Goal: Information Seeking & Learning: Learn about a topic

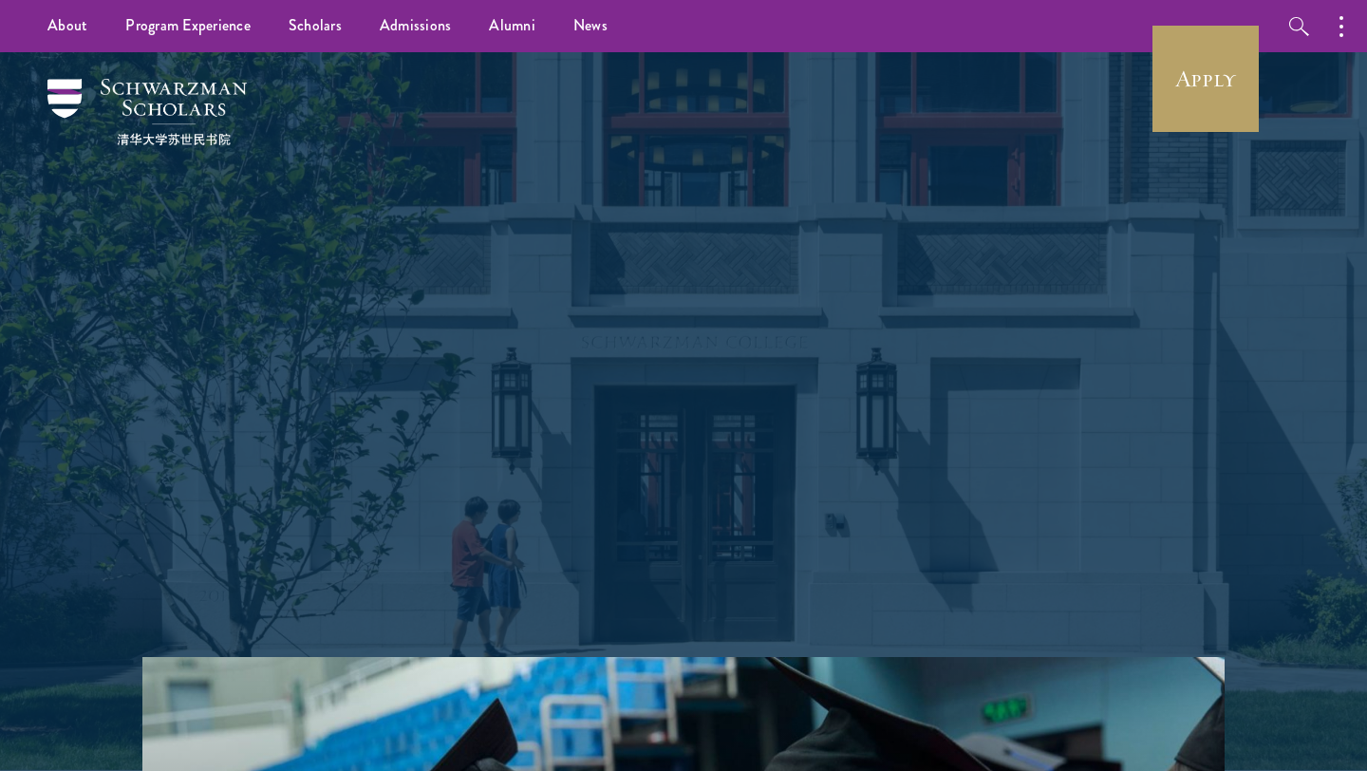
click at [1219, 54] on link "Apply" at bounding box center [1205, 79] width 106 height 106
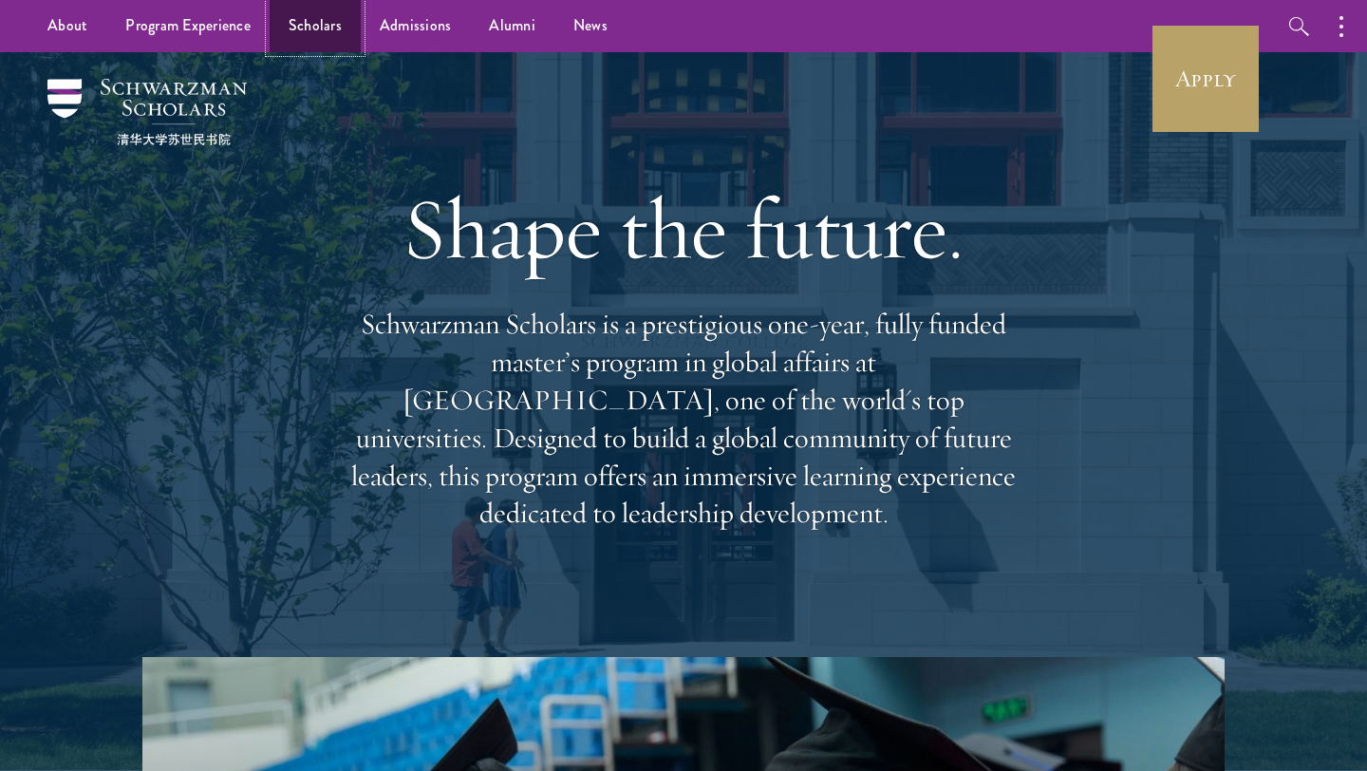
click at [305, 25] on link "Scholars" at bounding box center [315, 26] width 91 height 52
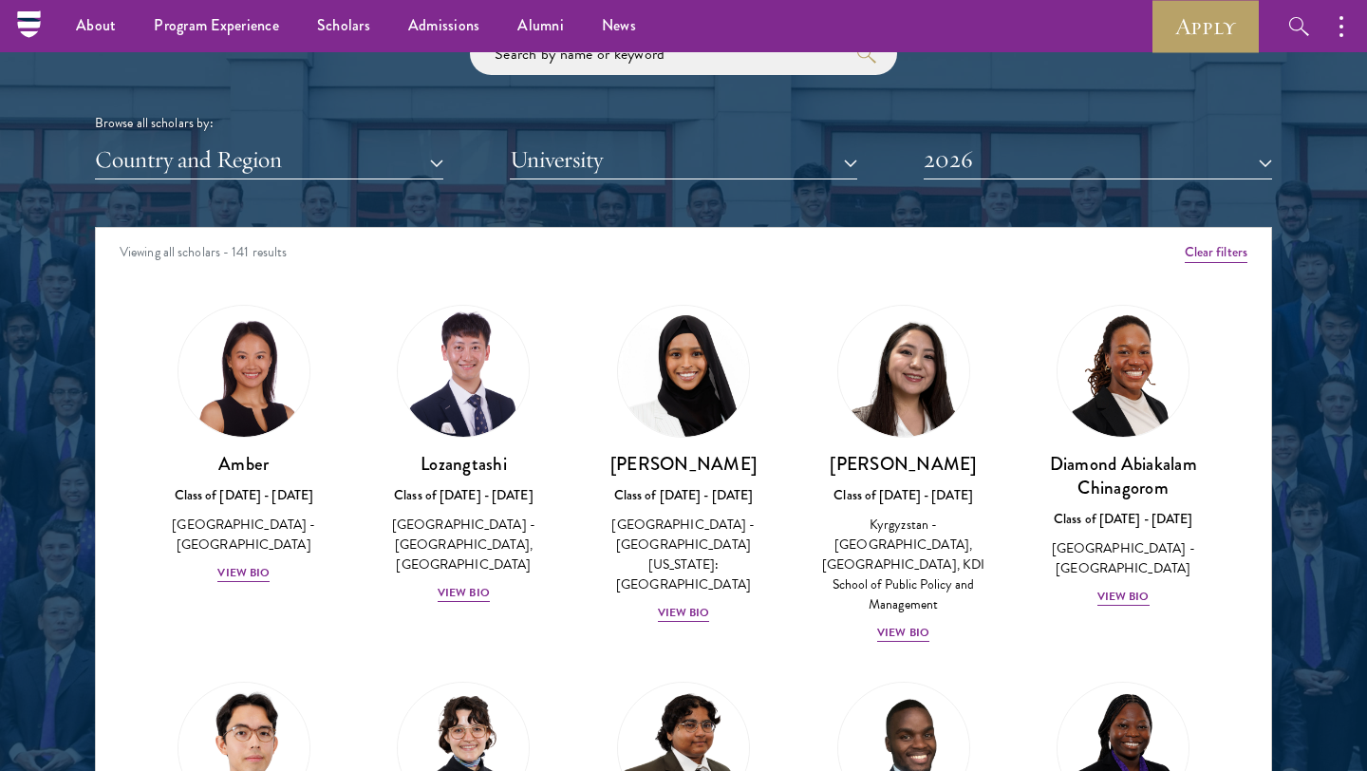
scroll to position [2268, 0]
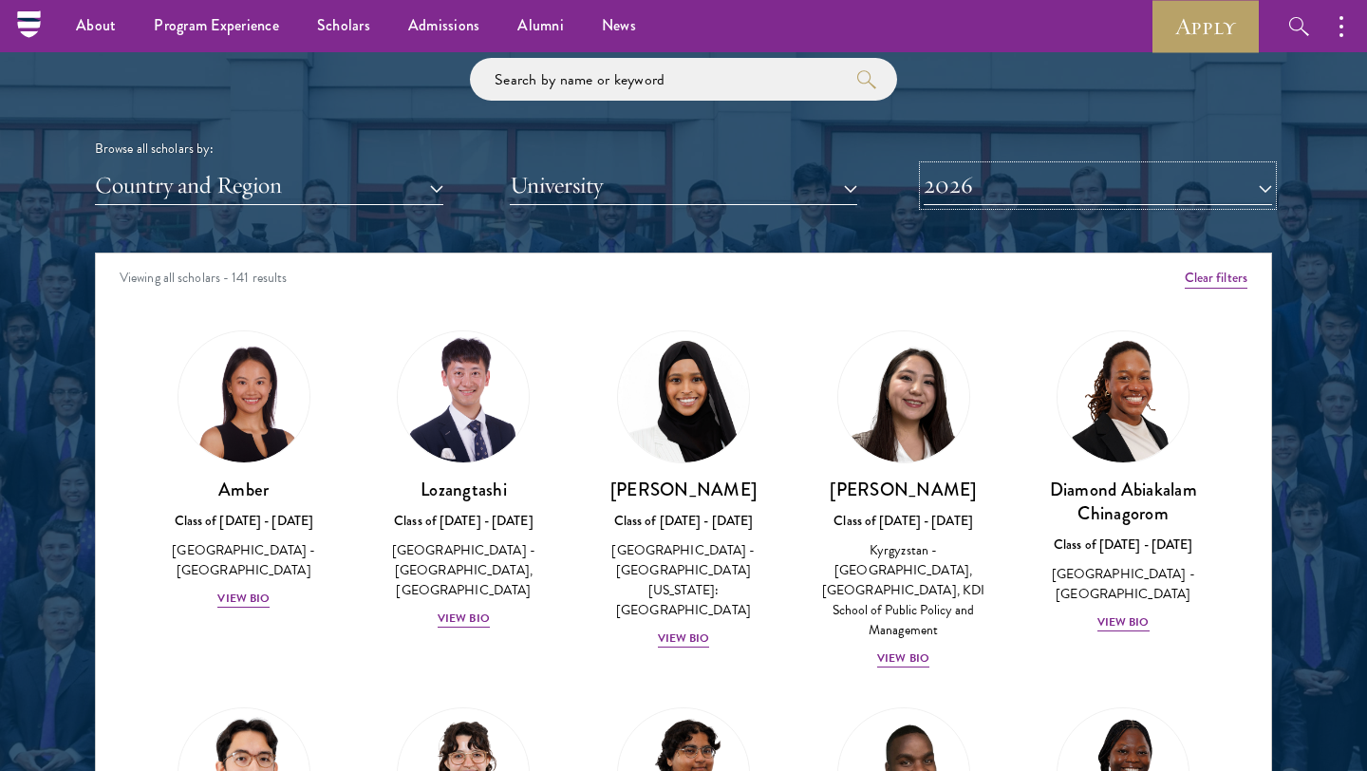
click at [1034, 203] on button "2026" at bounding box center [1098, 185] width 348 height 39
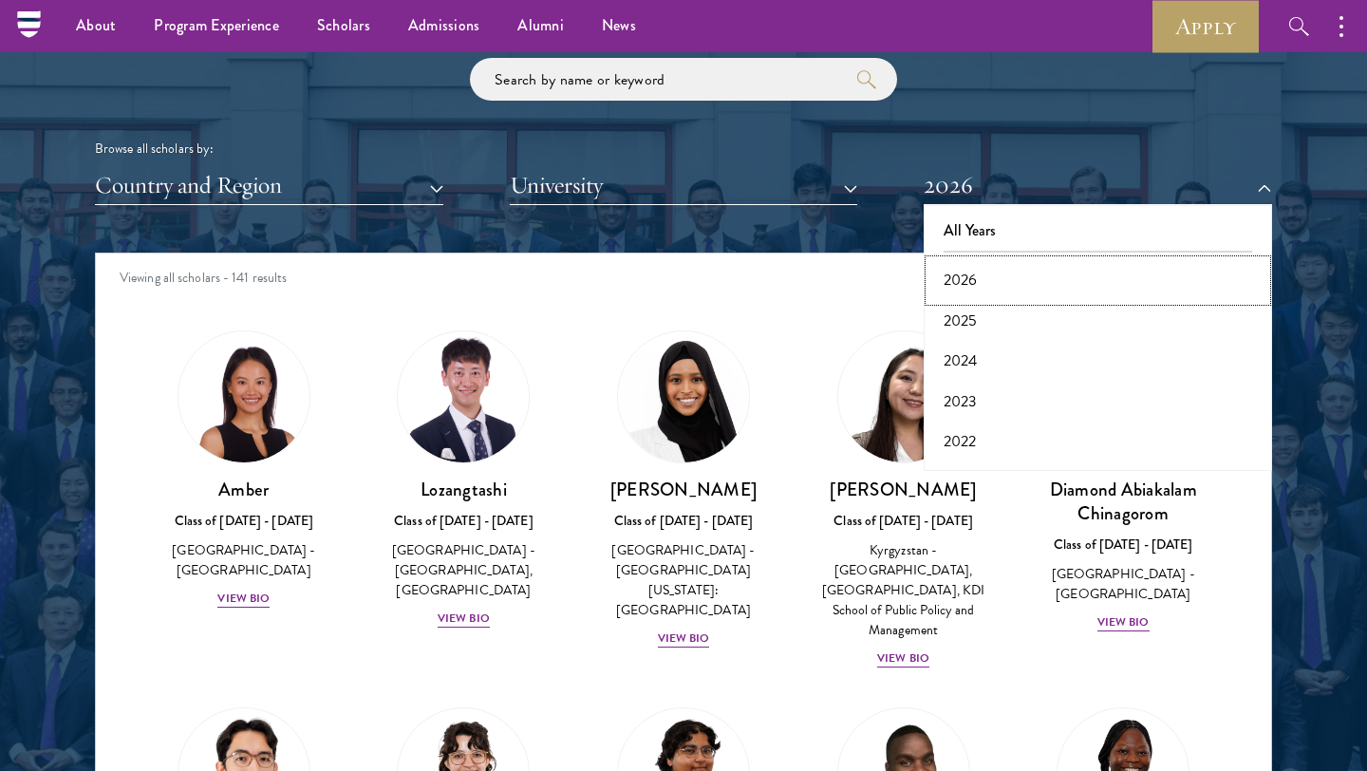
click at [990, 268] on button "2026" at bounding box center [1097, 280] width 337 height 40
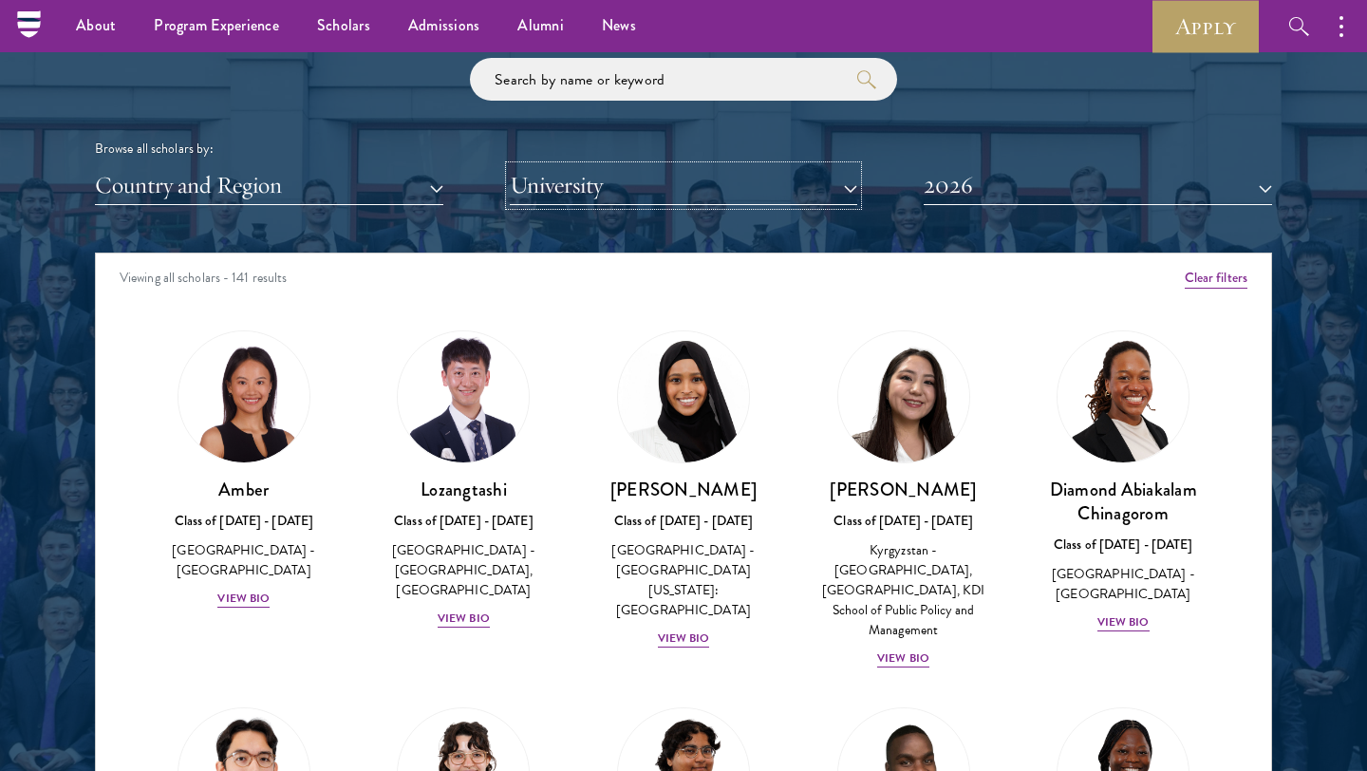
click at [671, 193] on button "University" at bounding box center [684, 185] width 348 height 39
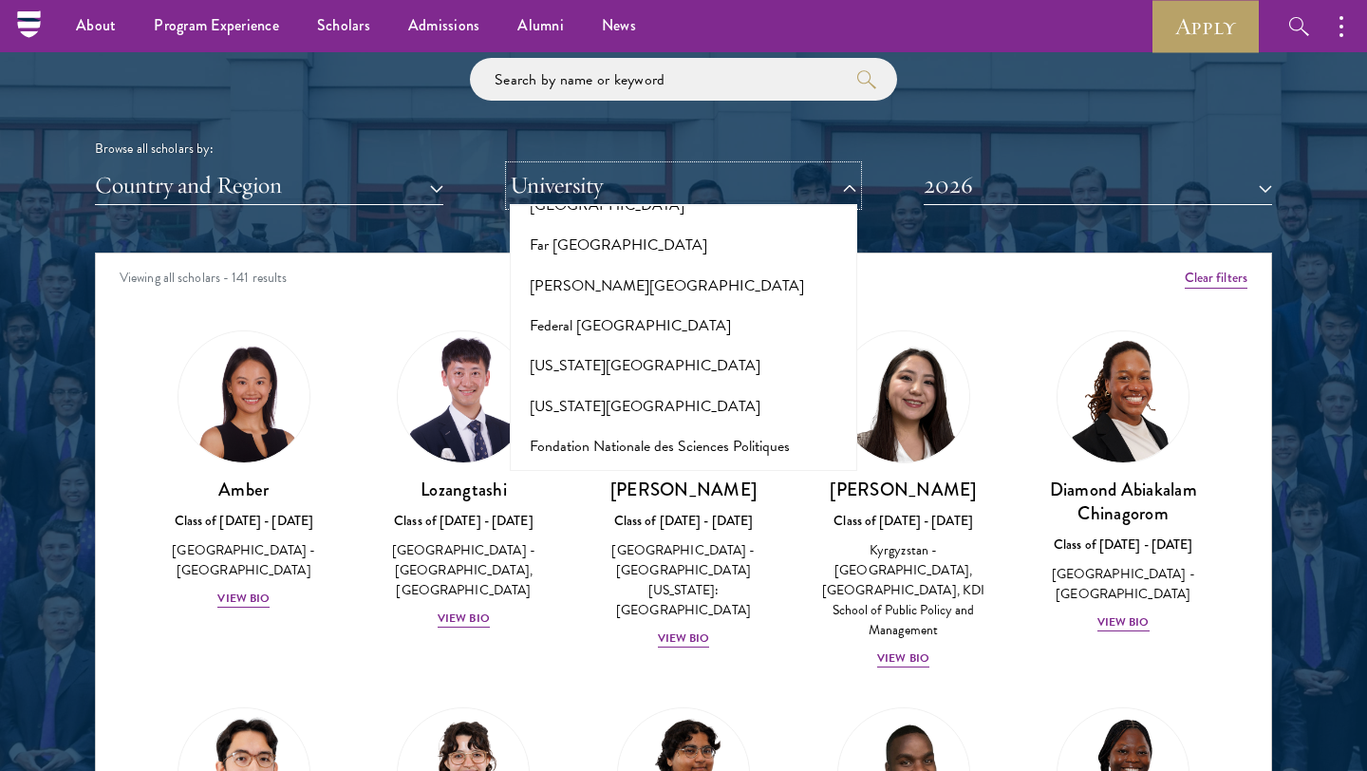
scroll to position [4509, 0]
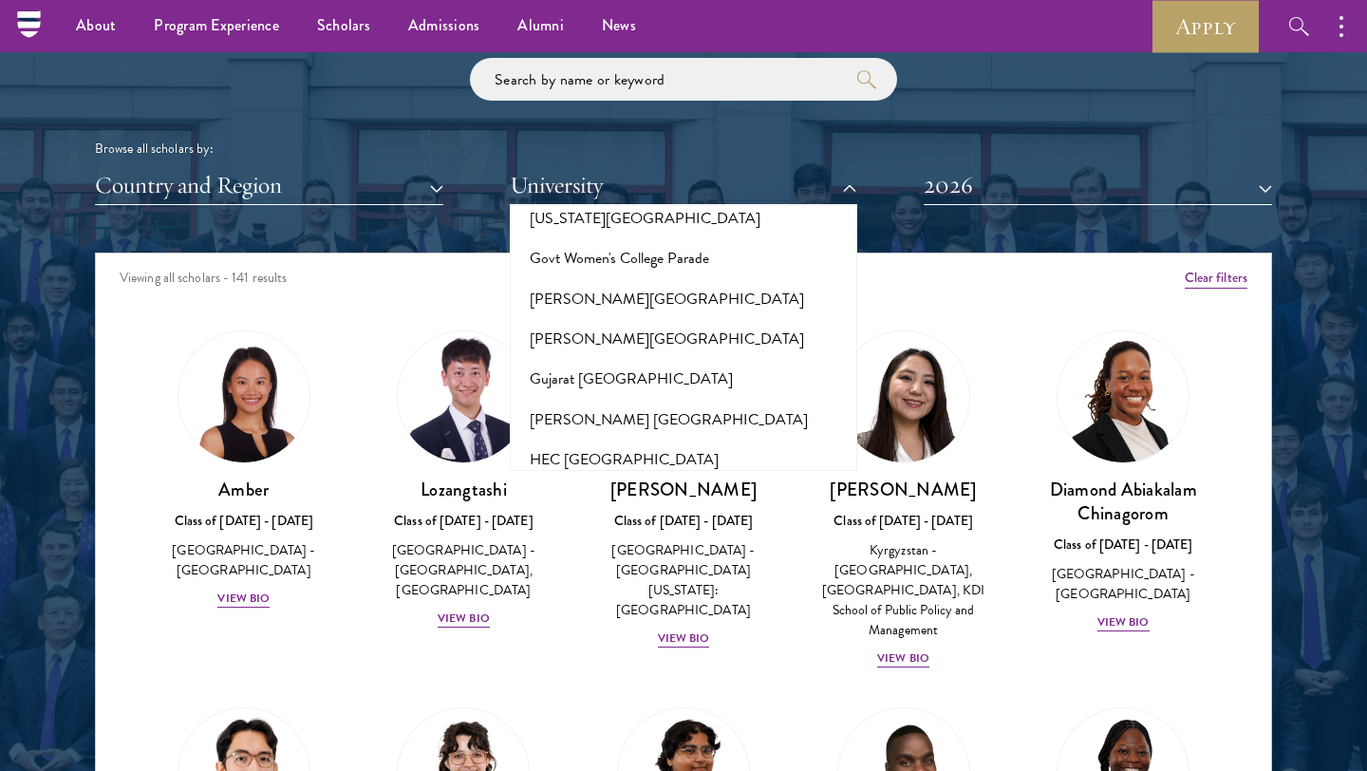
click at [585, 601] on button "[GEOGRAPHIC_DATA]" at bounding box center [683, 621] width 337 height 40
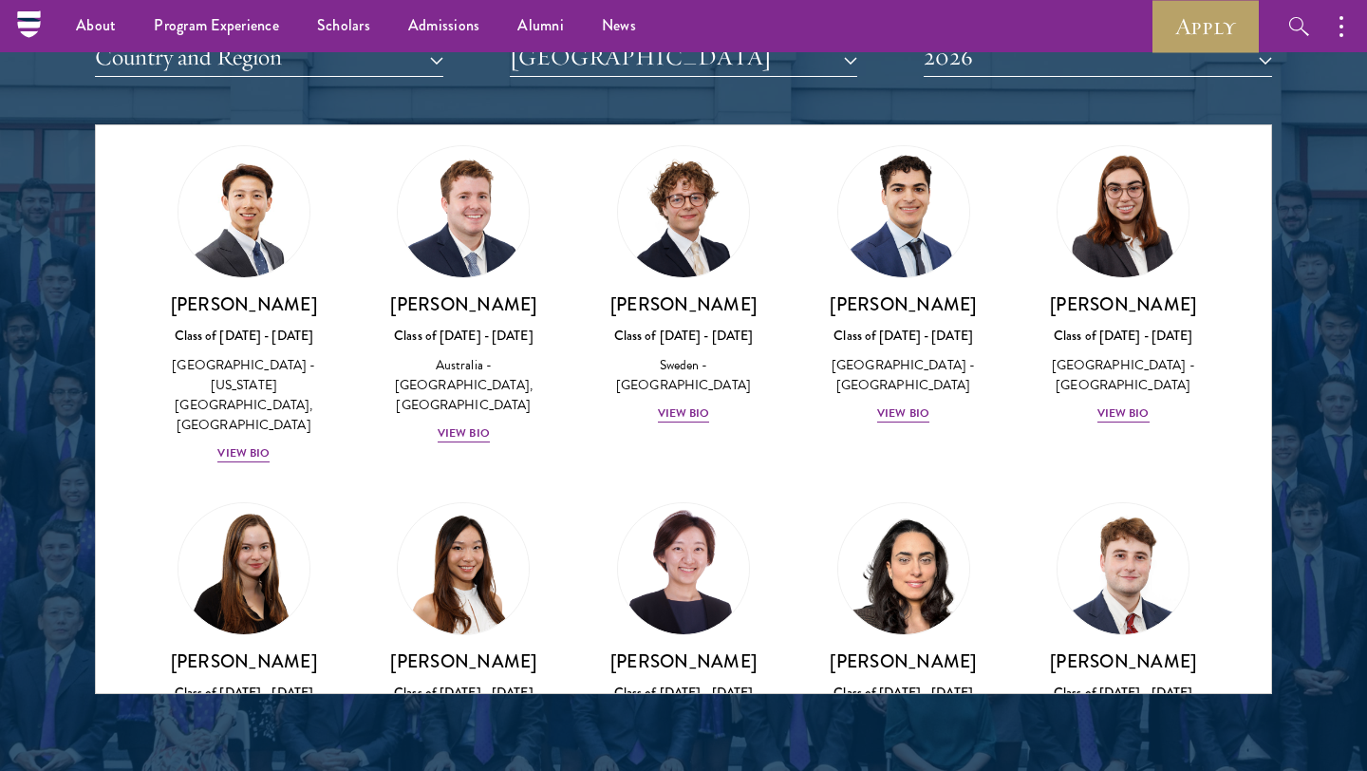
scroll to position [42, 0]
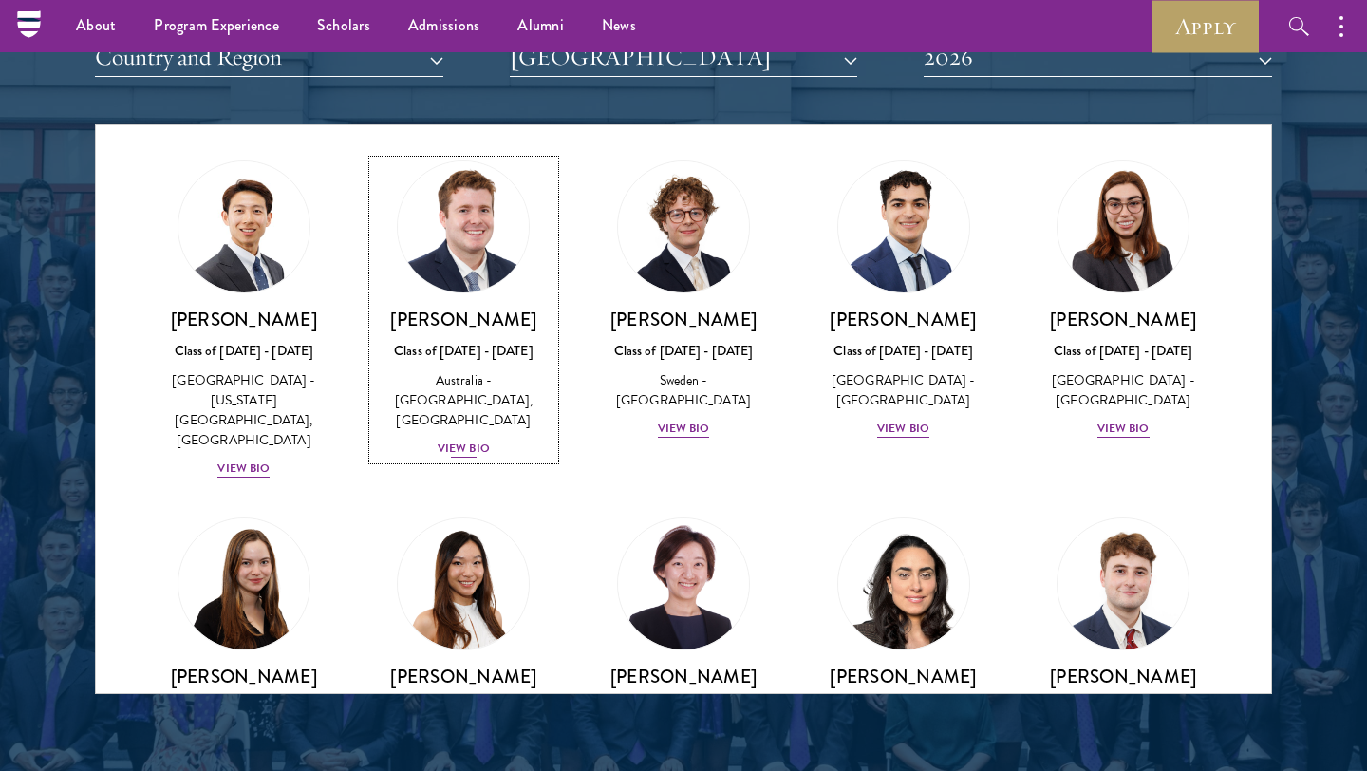
click at [463, 440] on div "View Bio" at bounding box center [464, 449] width 52 height 18
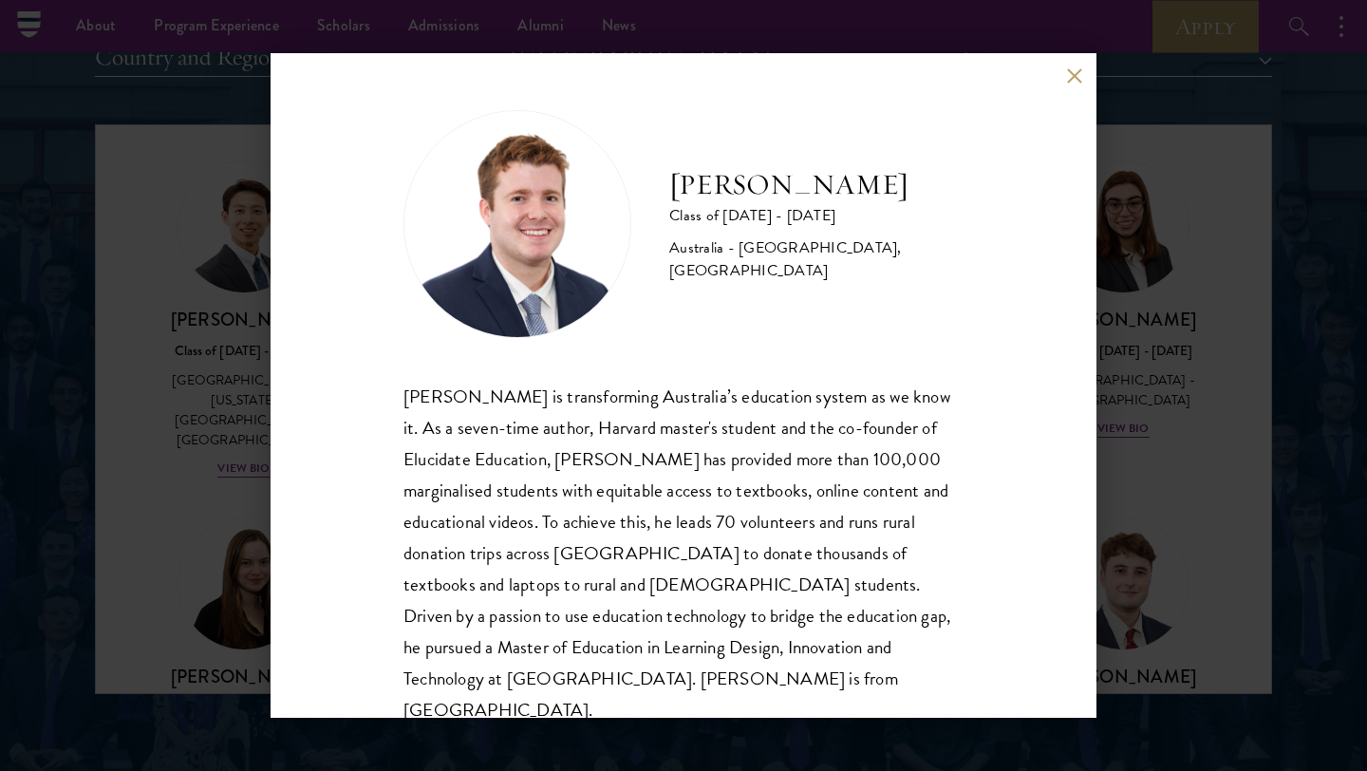
scroll to position [33, 0]
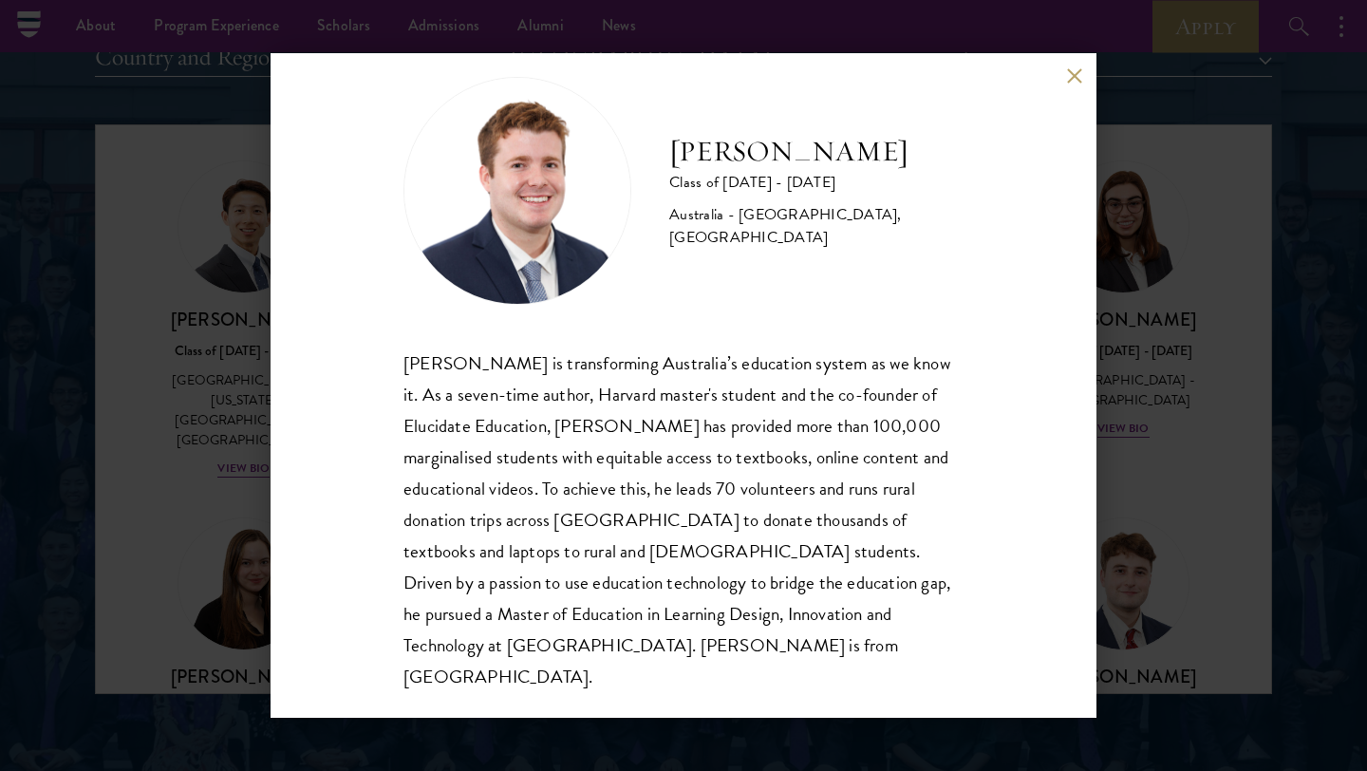
click at [1076, 80] on button at bounding box center [1074, 75] width 16 height 16
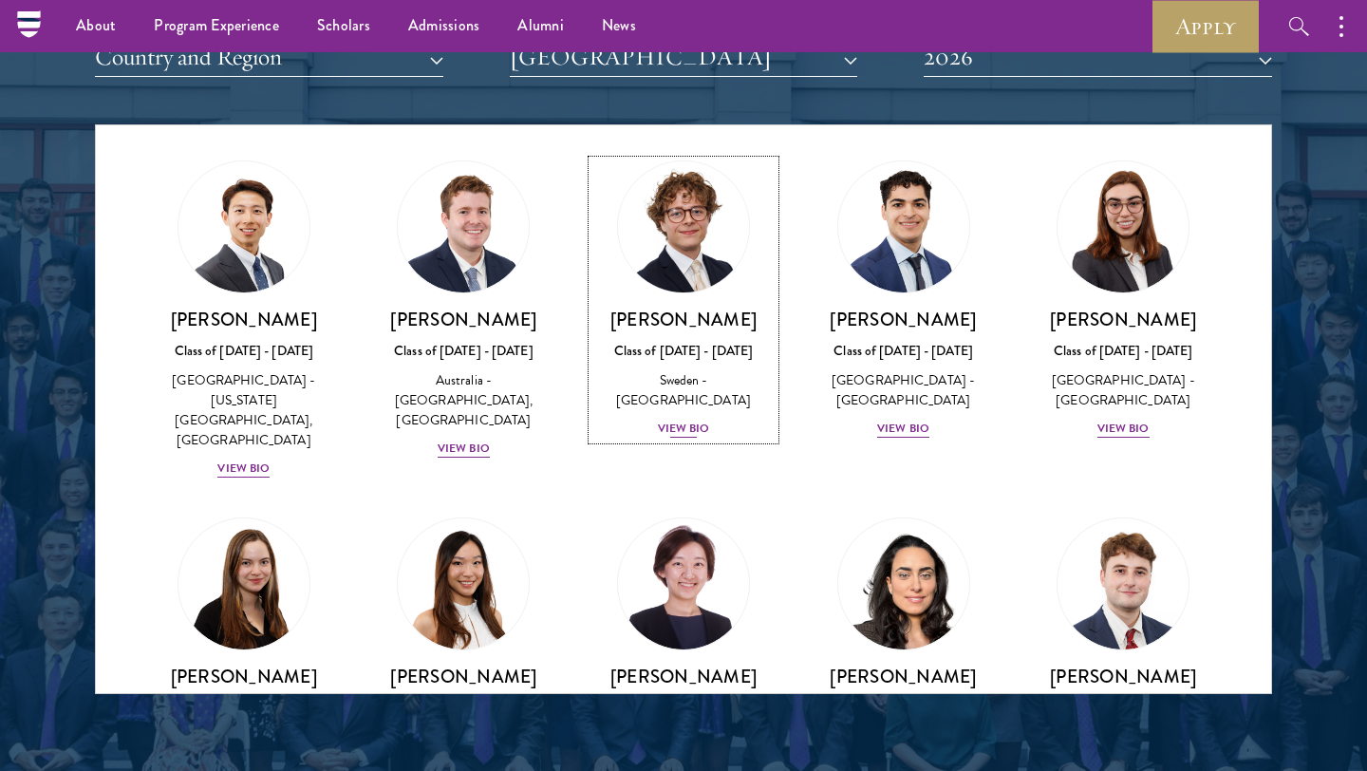
click at [697, 420] on div "View Bio" at bounding box center [684, 429] width 52 height 18
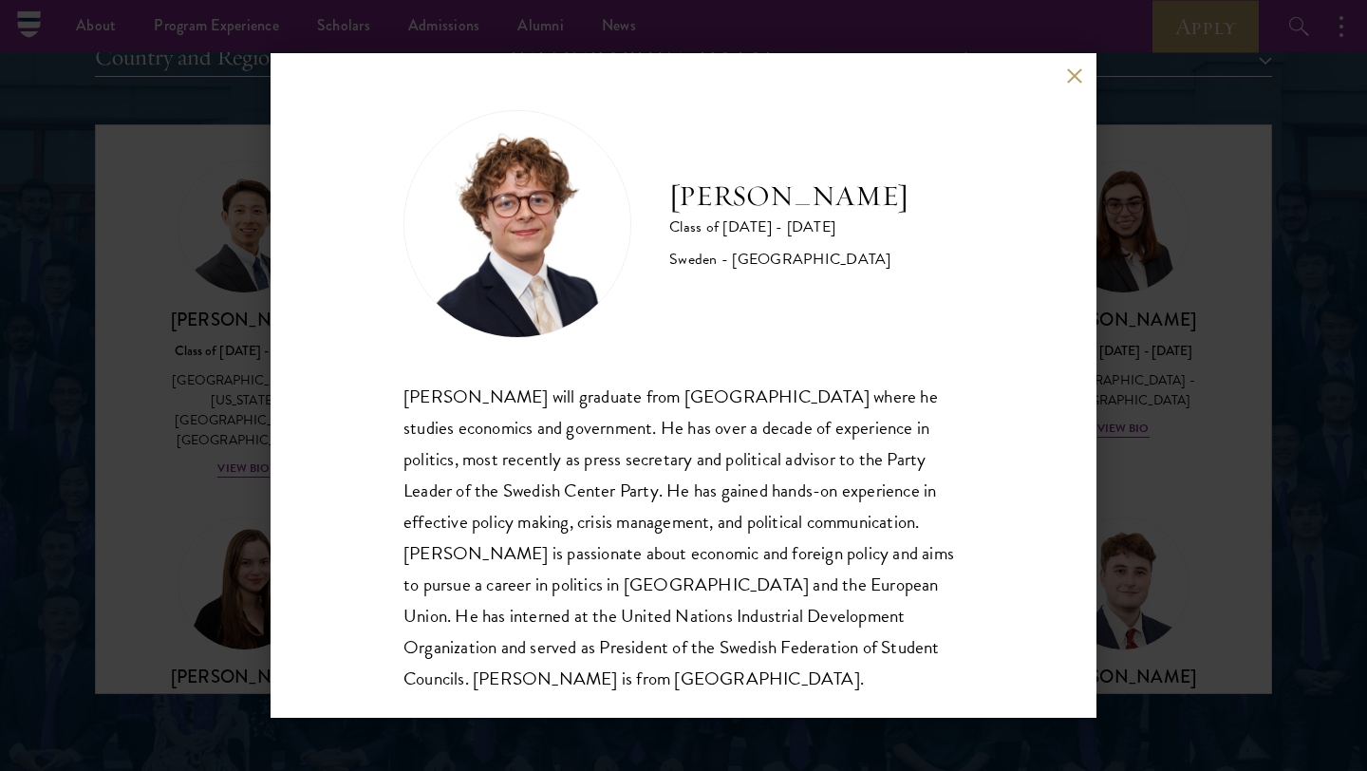
scroll to position [2, 0]
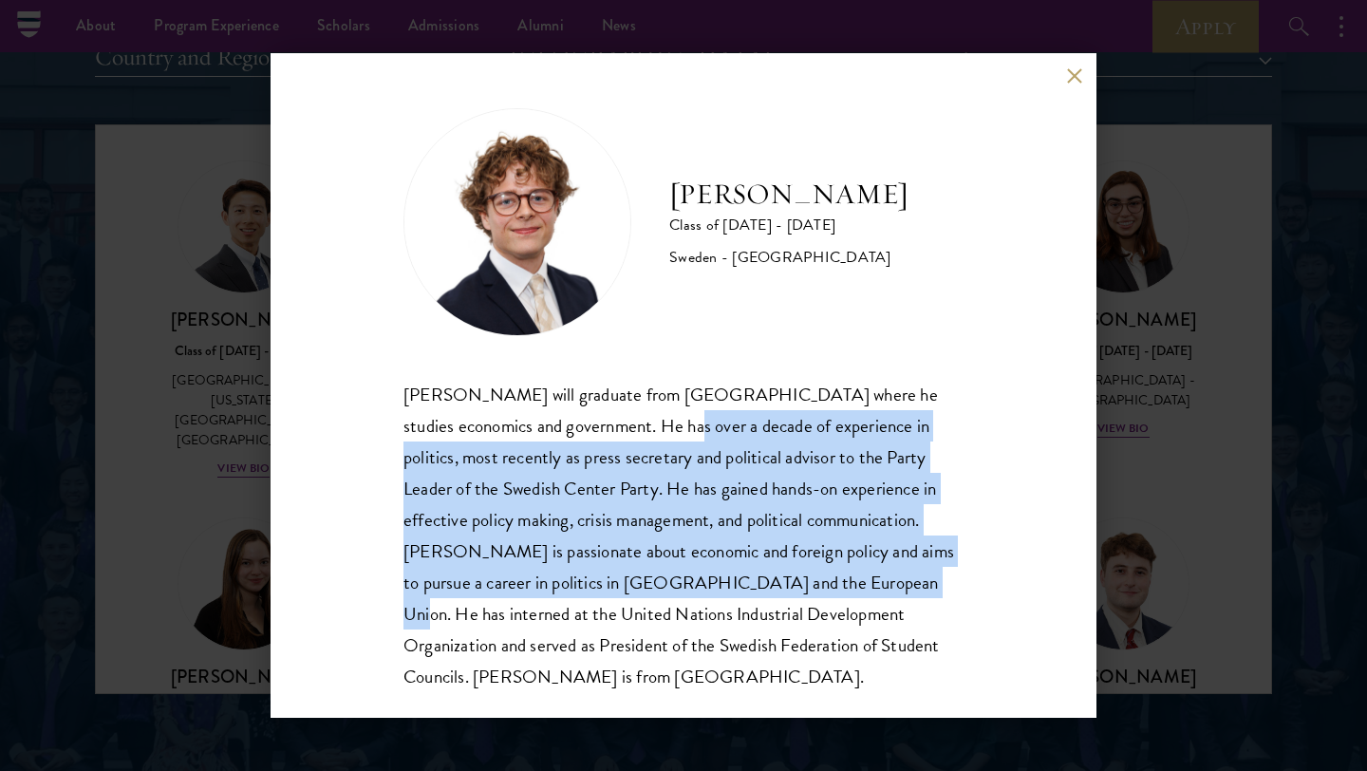
drag, startPoint x: 604, startPoint y: 419, endPoint x: 744, endPoint y: 585, distance: 217.6
click at [744, 585] on div "[PERSON_NAME] will graduate from [GEOGRAPHIC_DATA] where he studies economics a…" at bounding box center [683, 535] width 560 height 313
click at [555, 454] on div "[PERSON_NAME] will graduate from [GEOGRAPHIC_DATA] where he studies economics a…" at bounding box center [683, 535] width 560 height 313
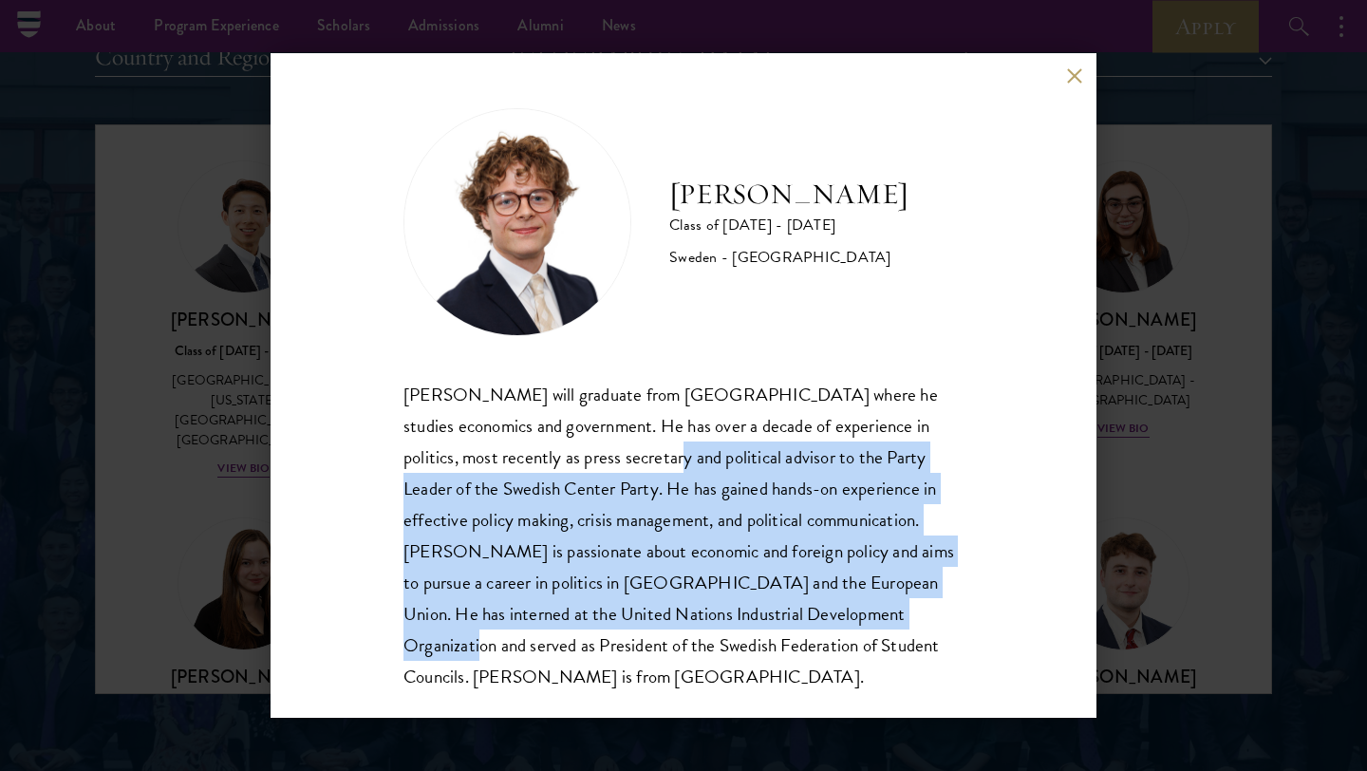
drag, startPoint x: 555, startPoint y: 454, endPoint x: 761, endPoint y: 603, distance: 254.3
click at [761, 603] on div "[PERSON_NAME] will graduate from [GEOGRAPHIC_DATA] where he studies economics a…" at bounding box center [683, 535] width 560 height 313
click at [804, 609] on div "[PERSON_NAME] will graduate from [GEOGRAPHIC_DATA] where he studies economics a…" at bounding box center [683, 535] width 560 height 313
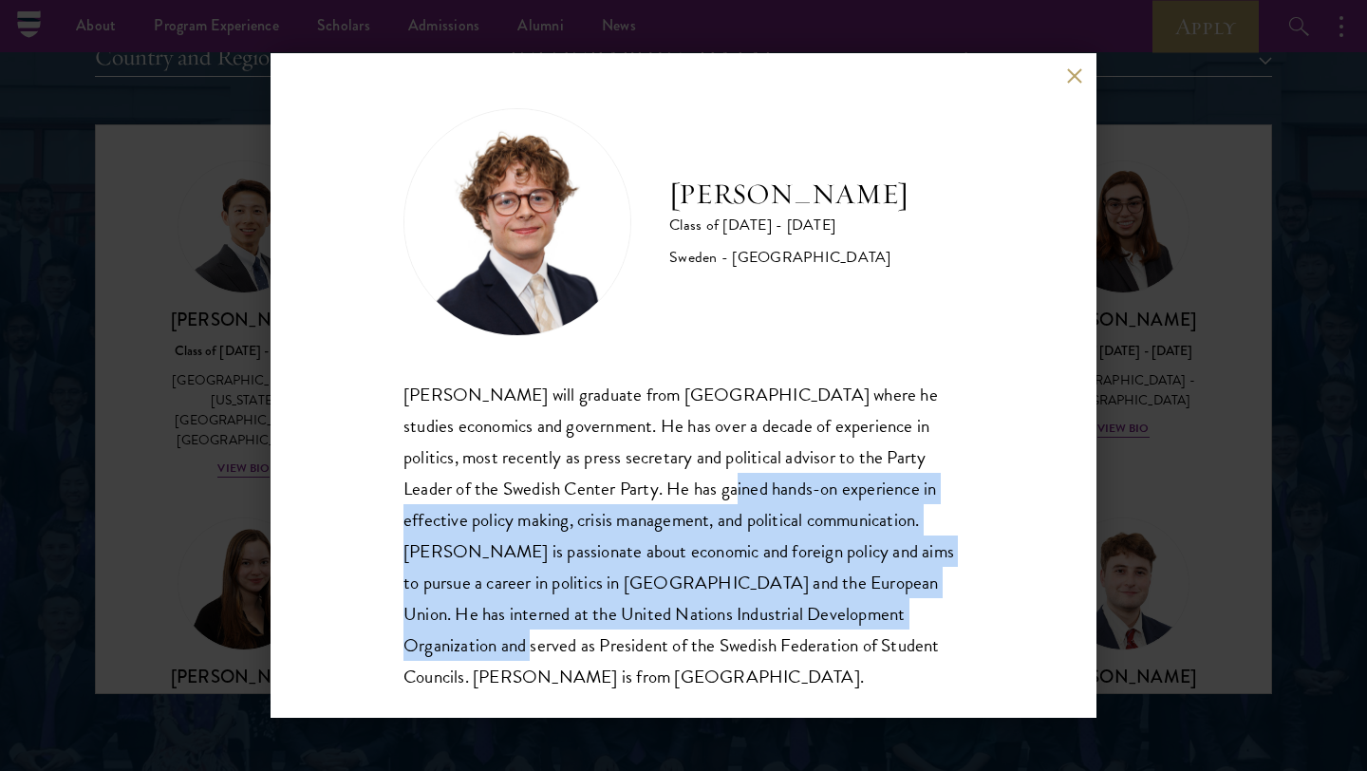
drag, startPoint x: 804, startPoint y: 609, endPoint x: 632, endPoint y: 475, distance: 217.8
click at [632, 475] on div "[PERSON_NAME] will graduate from [GEOGRAPHIC_DATA] where he studies economics a…" at bounding box center [683, 535] width 560 height 313
click at [733, 547] on div "[PERSON_NAME] will graduate from [GEOGRAPHIC_DATA] where he studies economics a…" at bounding box center [683, 535] width 560 height 313
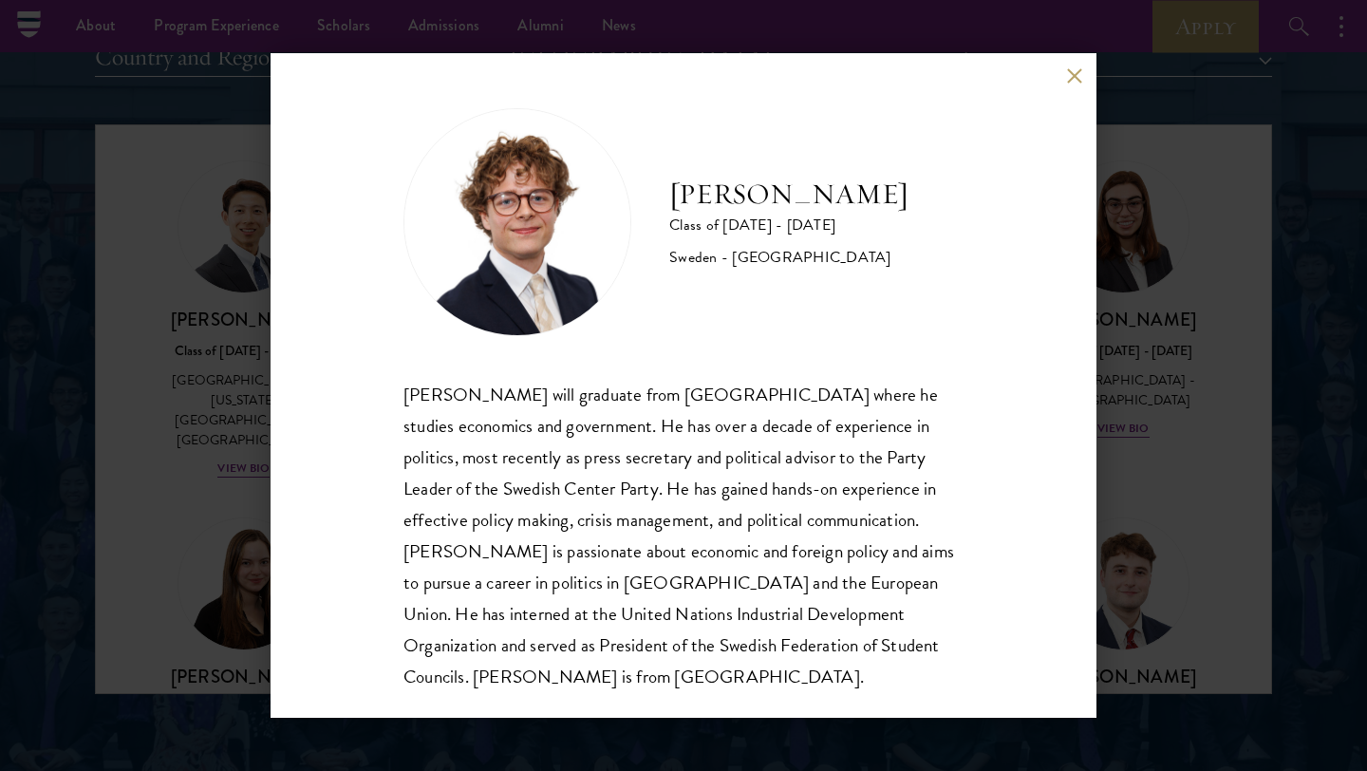
click at [1161, 435] on div "[PERSON_NAME] Class of [DATE] - [DATE] [GEOGRAPHIC_DATA] - [GEOGRAPHIC_DATA] [P…" at bounding box center [683, 385] width 1367 height 771
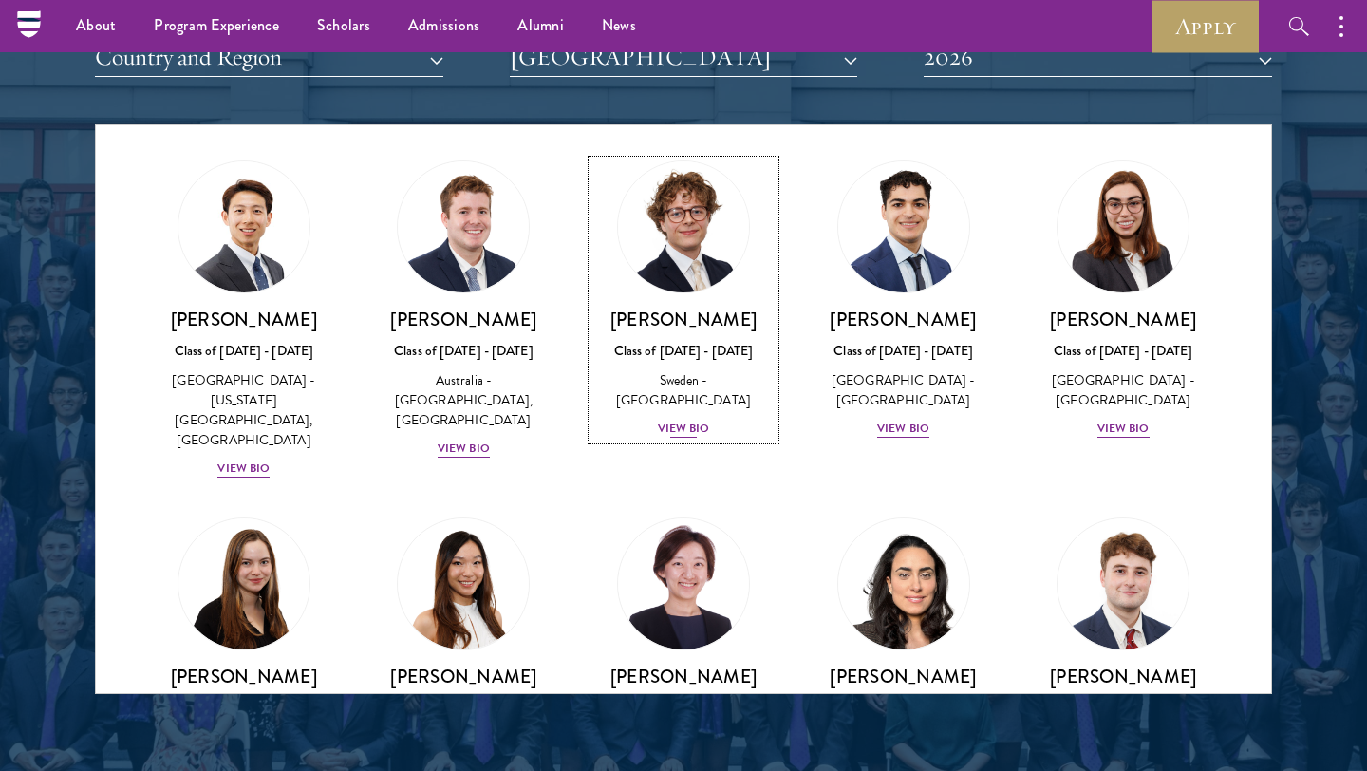
click at [698, 384] on div "Sweden - [GEOGRAPHIC_DATA]" at bounding box center [683, 390] width 182 height 40
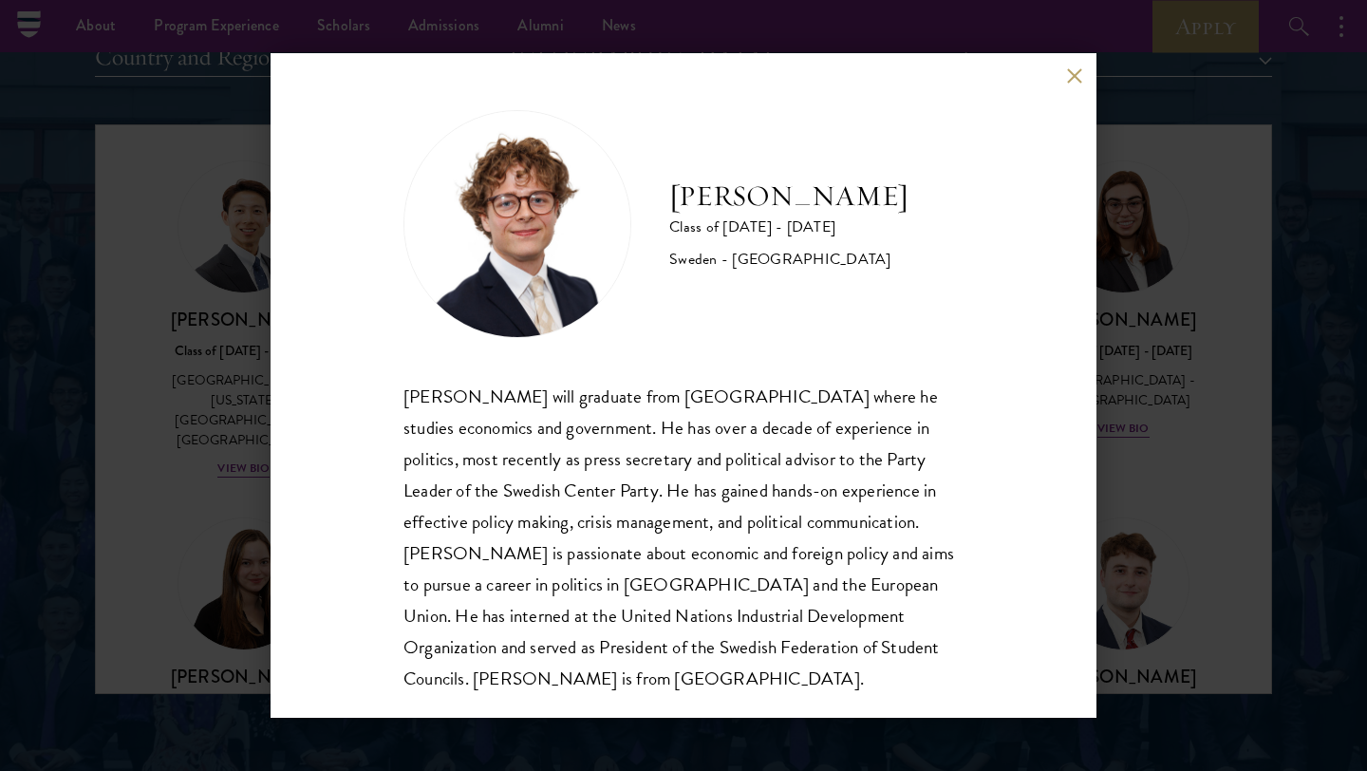
click at [1151, 344] on div "[PERSON_NAME] Class of [DATE] - [DATE] [GEOGRAPHIC_DATA] - [GEOGRAPHIC_DATA] [P…" at bounding box center [683, 385] width 1367 height 771
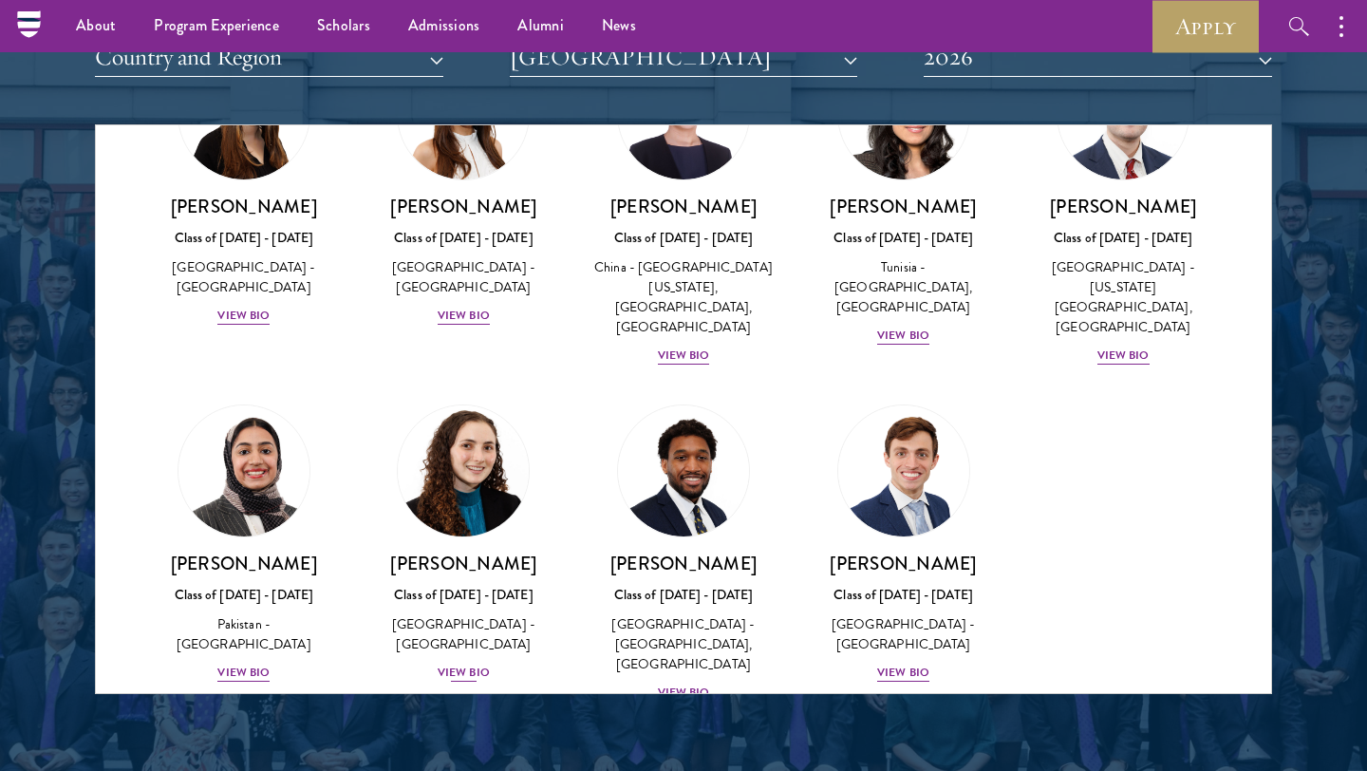
scroll to position [539, 0]
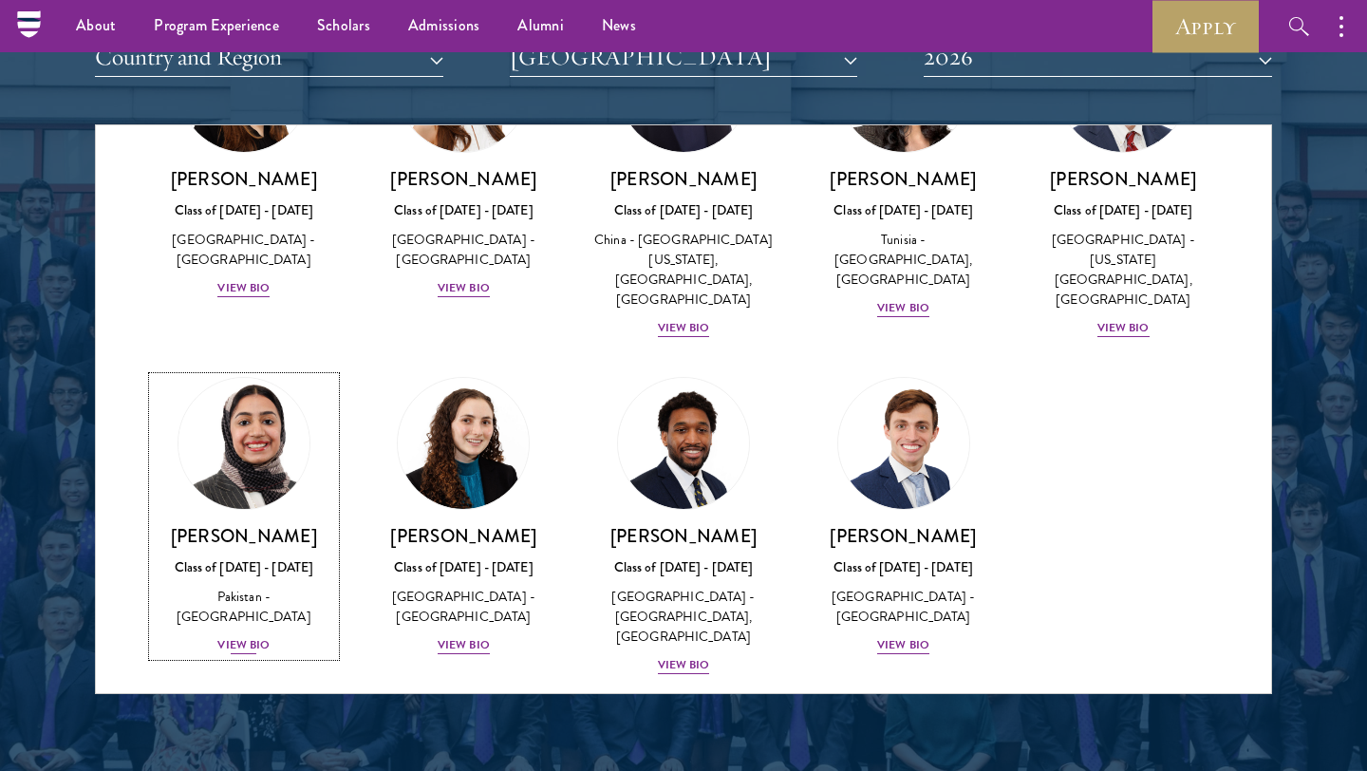
click at [234, 636] on div "View Bio" at bounding box center [243, 645] width 52 height 18
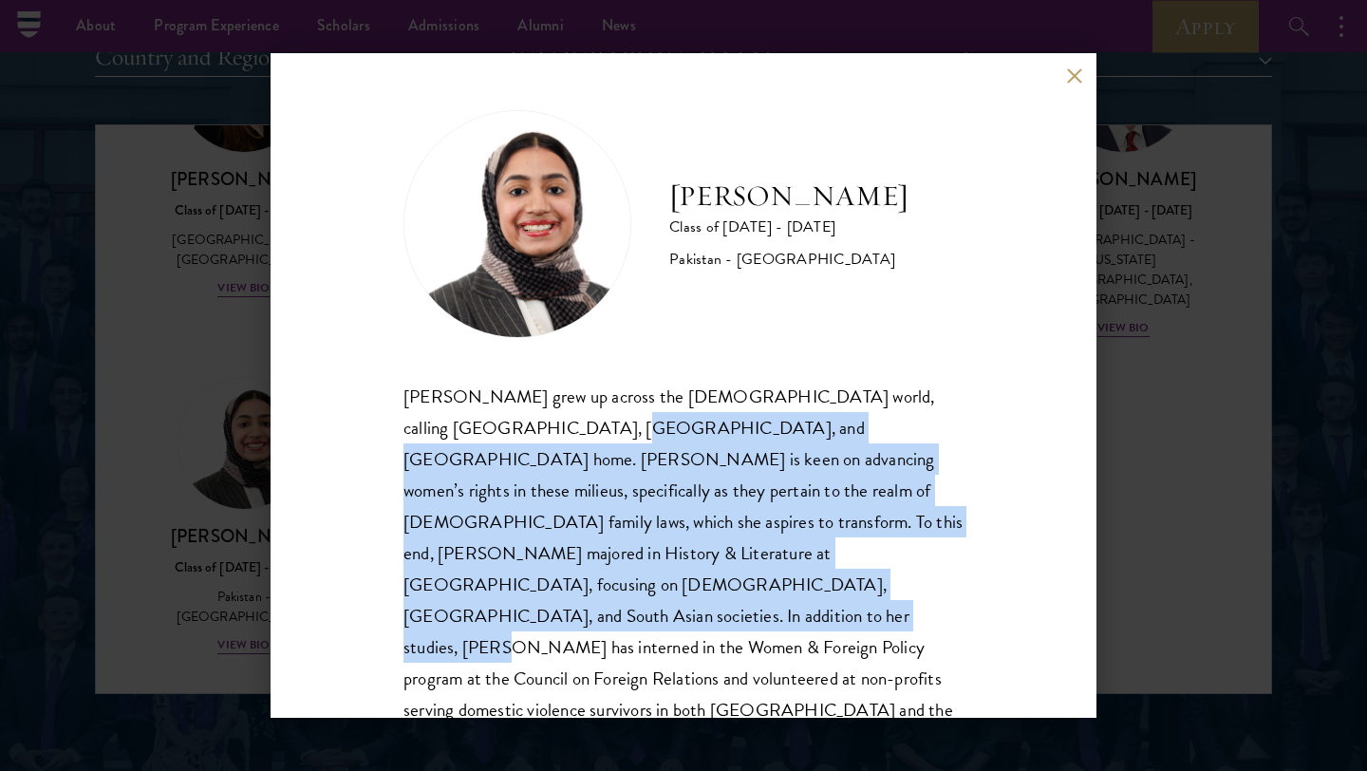
drag, startPoint x: 500, startPoint y: 423, endPoint x: 752, endPoint y: 580, distance: 296.3
click at [752, 580] on div "[PERSON_NAME] grew up across the [DEMOGRAPHIC_DATA] world, calling [GEOGRAPHIC_…" at bounding box center [683, 569] width 560 height 377
click at [801, 591] on div "[PERSON_NAME] grew up across the [DEMOGRAPHIC_DATA] world, calling [GEOGRAPHIC_…" at bounding box center [683, 569] width 560 height 377
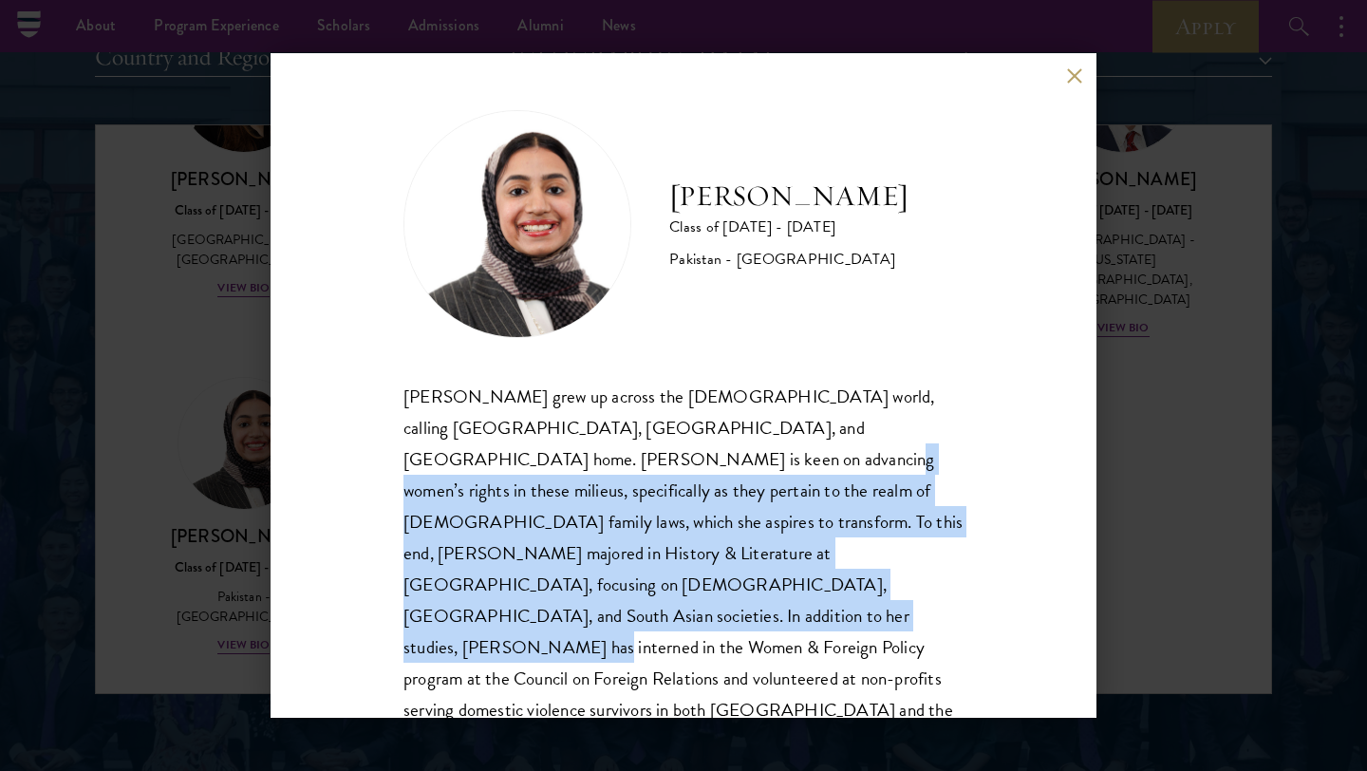
drag, startPoint x: 801, startPoint y: 591, endPoint x: 550, endPoint y: 461, distance: 283.2
click at [550, 461] on div "[PERSON_NAME] grew up across the [DEMOGRAPHIC_DATA] world, calling [GEOGRAPHIC_…" at bounding box center [683, 569] width 560 height 377
click at [1073, 79] on button at bounding box center [1074, 75] width 16 height 16
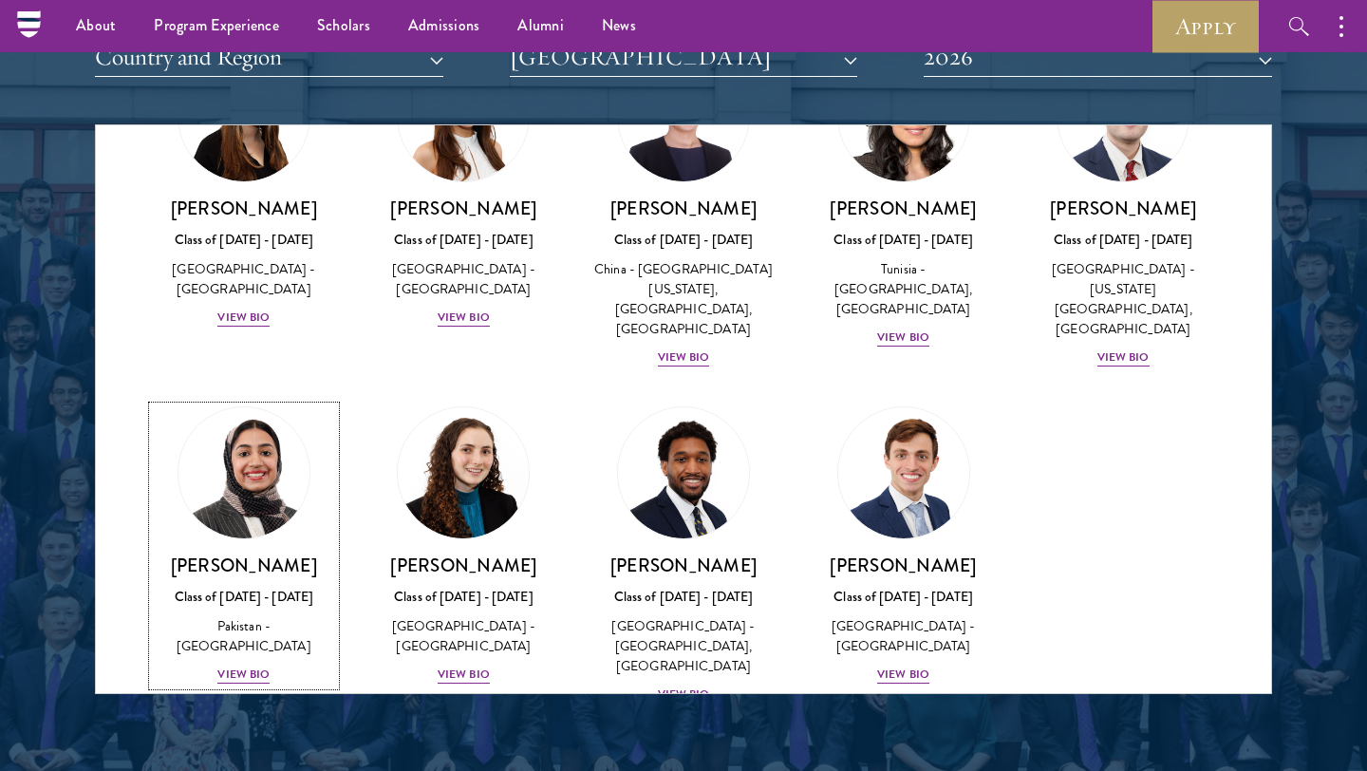
scroll to position [507, 0]
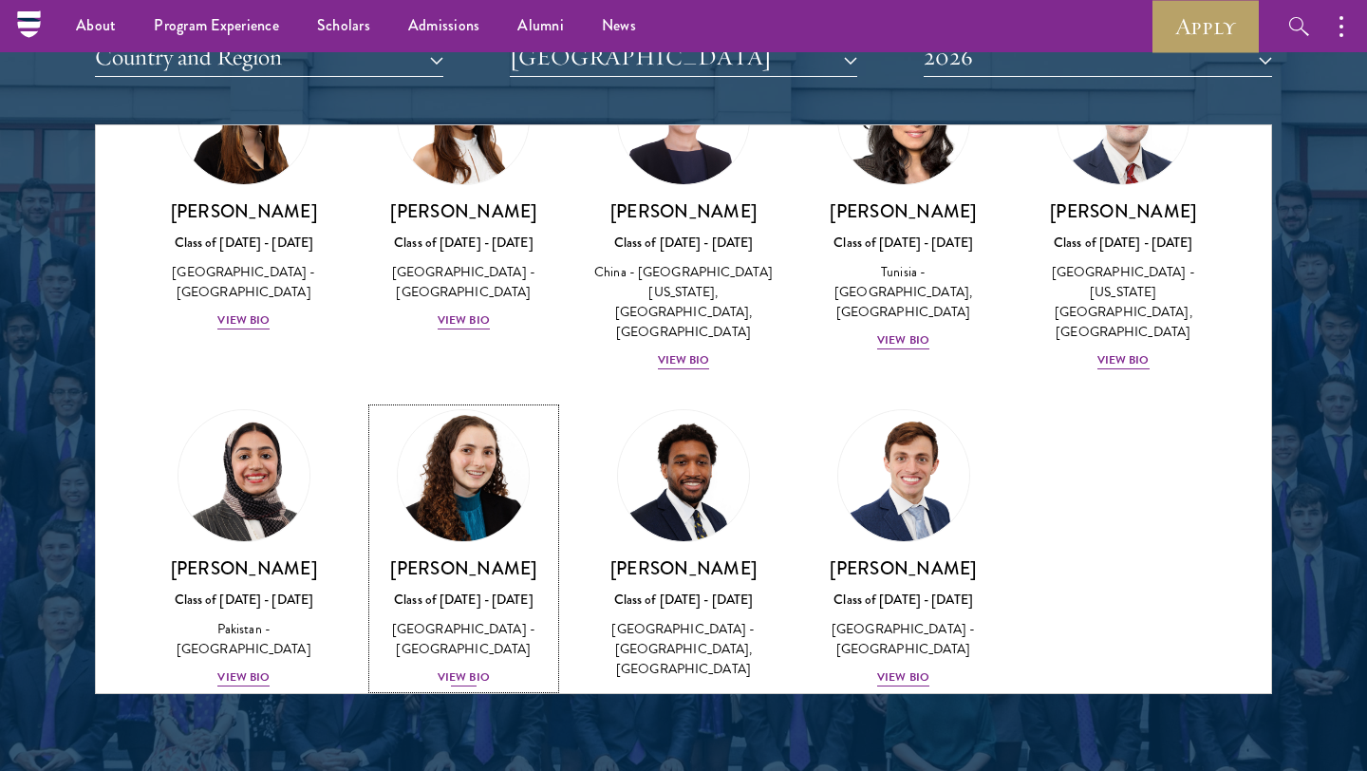
click at [511, 556] on div "[PERSON_NAME] Class of [DATE] - [DATE] [GEOGRAPHIC_DATA] - [GEOGRAPHIC_DATA] Vi…" at bounding box center [464, 622] width 182 height 132
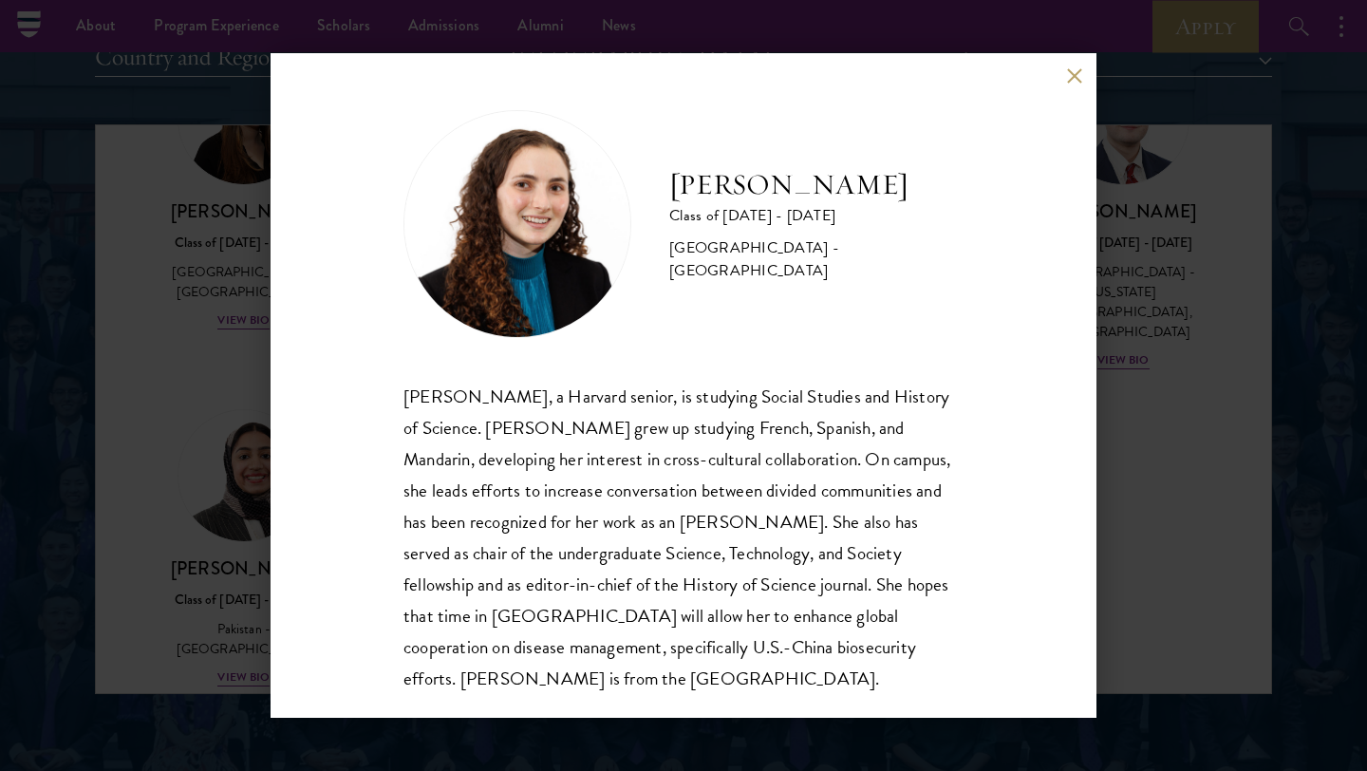
click at [765, 597] on div "[PERSON_NAME], a Harvard senior, is studying Social Studies and History of Scie…" at bounding box center [683, 537] width 560 height 313
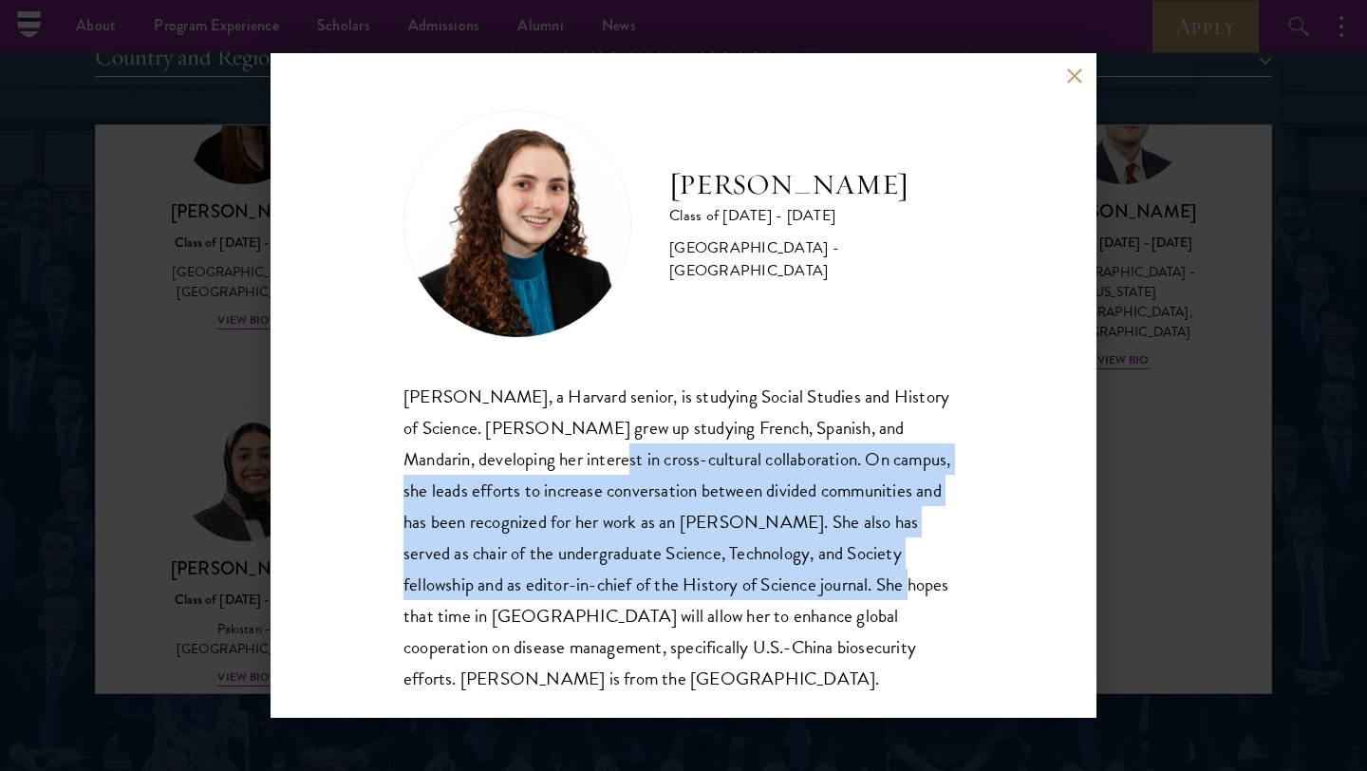
drag, startPoint x: 765, startPoint y: 597, endPoint x: 592, endPoint y: 444, distance: 230.7
click at [592, 444] on div "[PERSON_NAME], a Harvard senior, is studying Social Studies and History of Scie…" at bounding box center [683, 537] width 560 height 313
click at [619, 472] on div "[PERSON_NAME], a Harvard senior, is studying Social Studies and History of Scie…" at bounding box center [683, 537] width 560 height 313
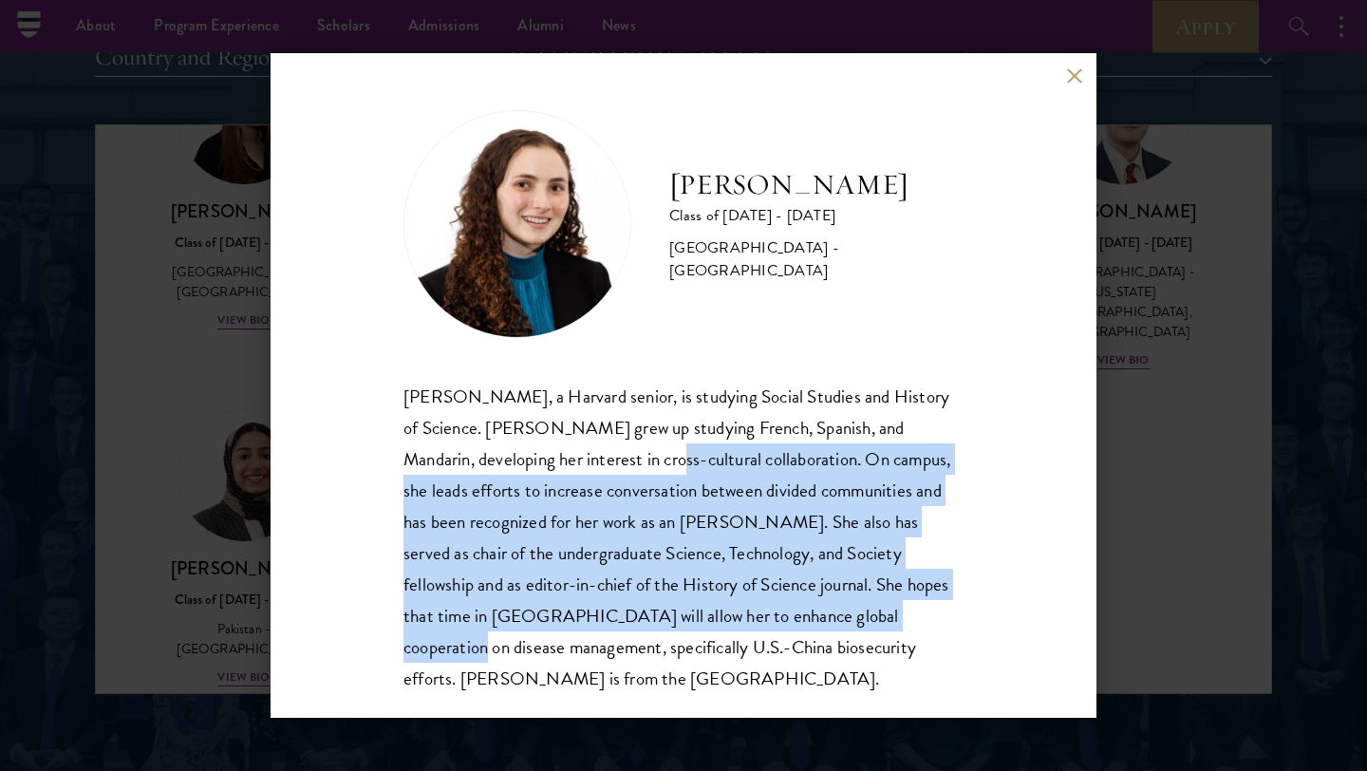
drag, startPoint x: 619, startPoint y: 472, endPoint x: 781, endPoint y: 629, distance: 226.2
click at [781, 629] on div "[PERSON_NAME], a Harvard senior, is studying Social Studies and History of Scie…" at bounding box center [683, 537] width 560 height 313
click at [752, 626] on div "[PERSON_NAME], a Harvard senior, is studying Social Studies and History of Scie…" at bounding box center [683, 537] width 560 height 313
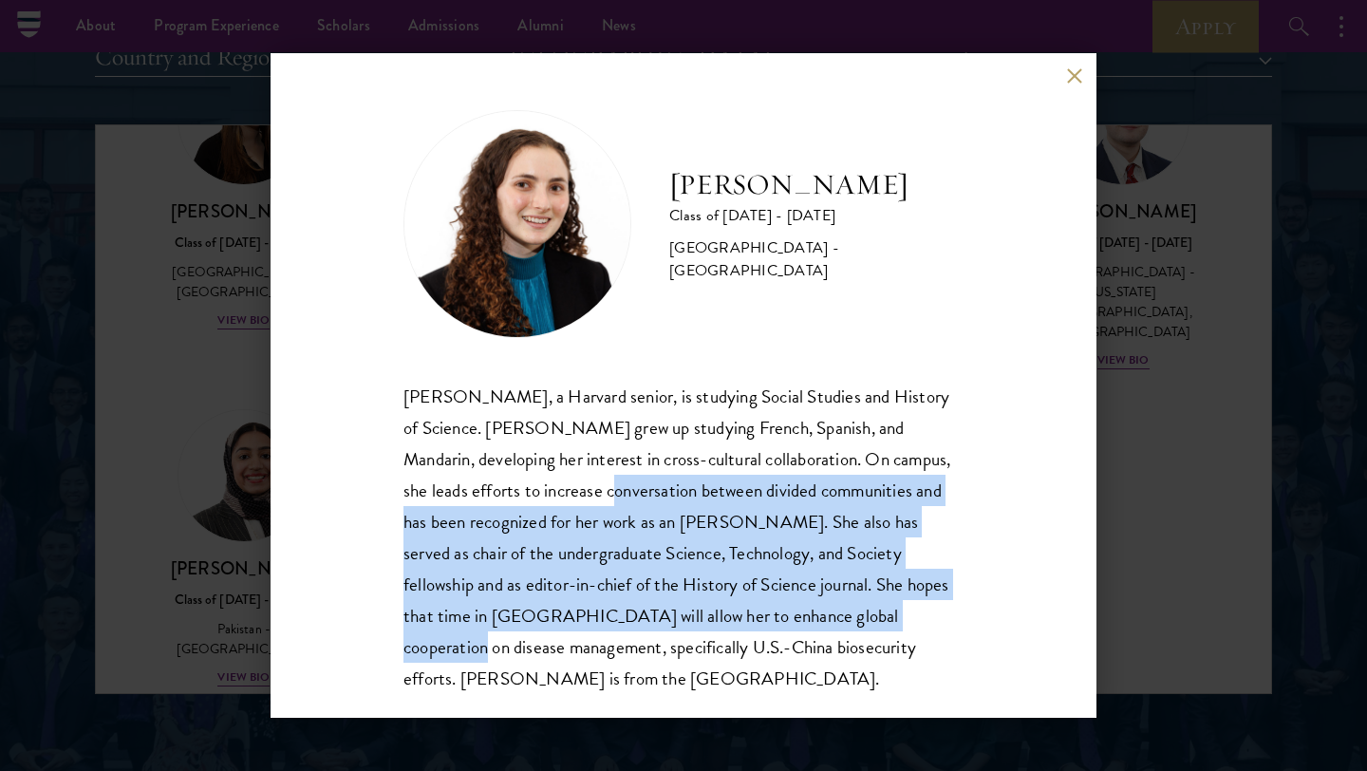
drag, startPoint x: 752, startPoint y: 626, endPoint x: 590, endPoint y: 495, distance: 207.9
click at [590, 495] on div "[PERSON_NAME], a Harvard senior, is studying Social Studies and History of Scie…" at bounding box center [683, 537] width 560 height 313
click at [640, 534] on div "[PERSON_NAME], a Harvard senior, is studying Social Studies and History of Scie…" at bounding box center [683, 537] width 560 height 313
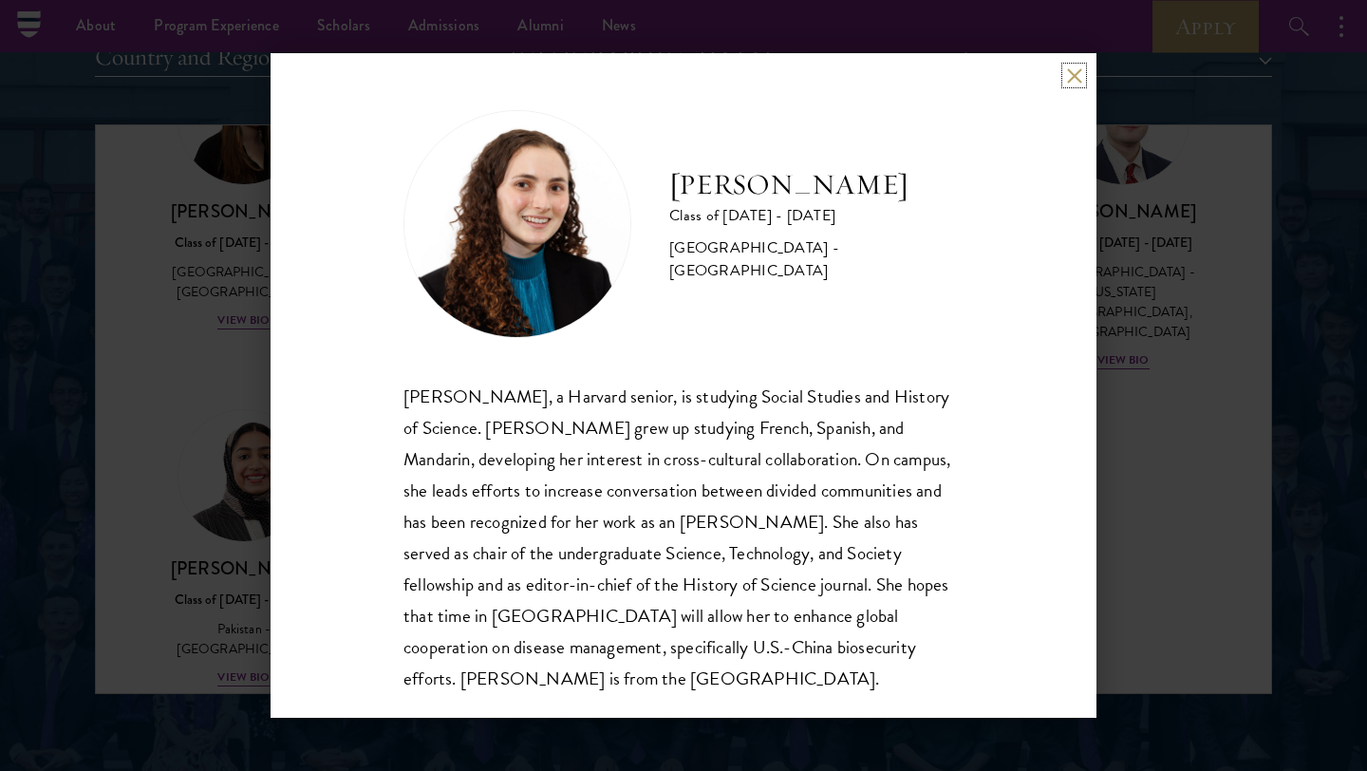
click at [1077, 73] on button at bounding box center [1074, 75] width 16 height 16
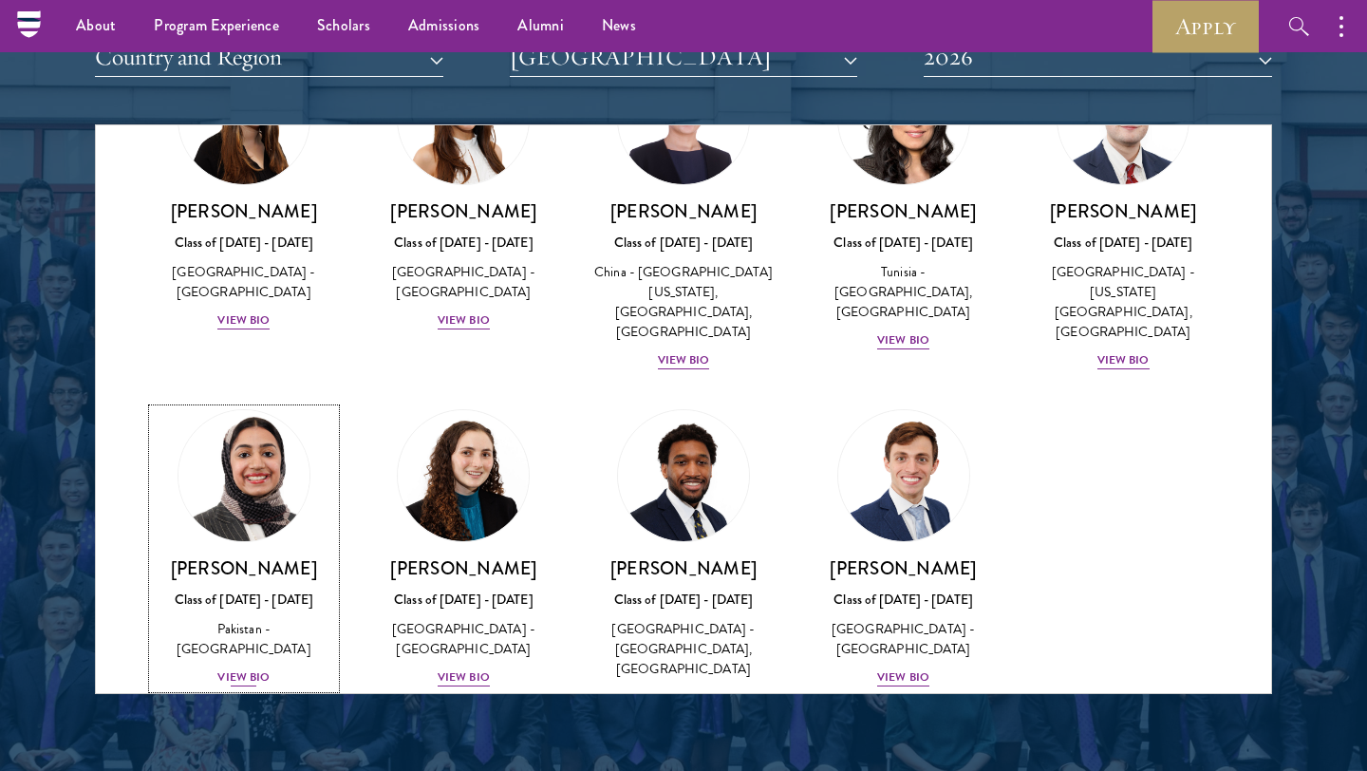
click at [252, 590] on div "Class of [DATE] - [DATE]" at bounding box center [244, 600] width 182 height 20
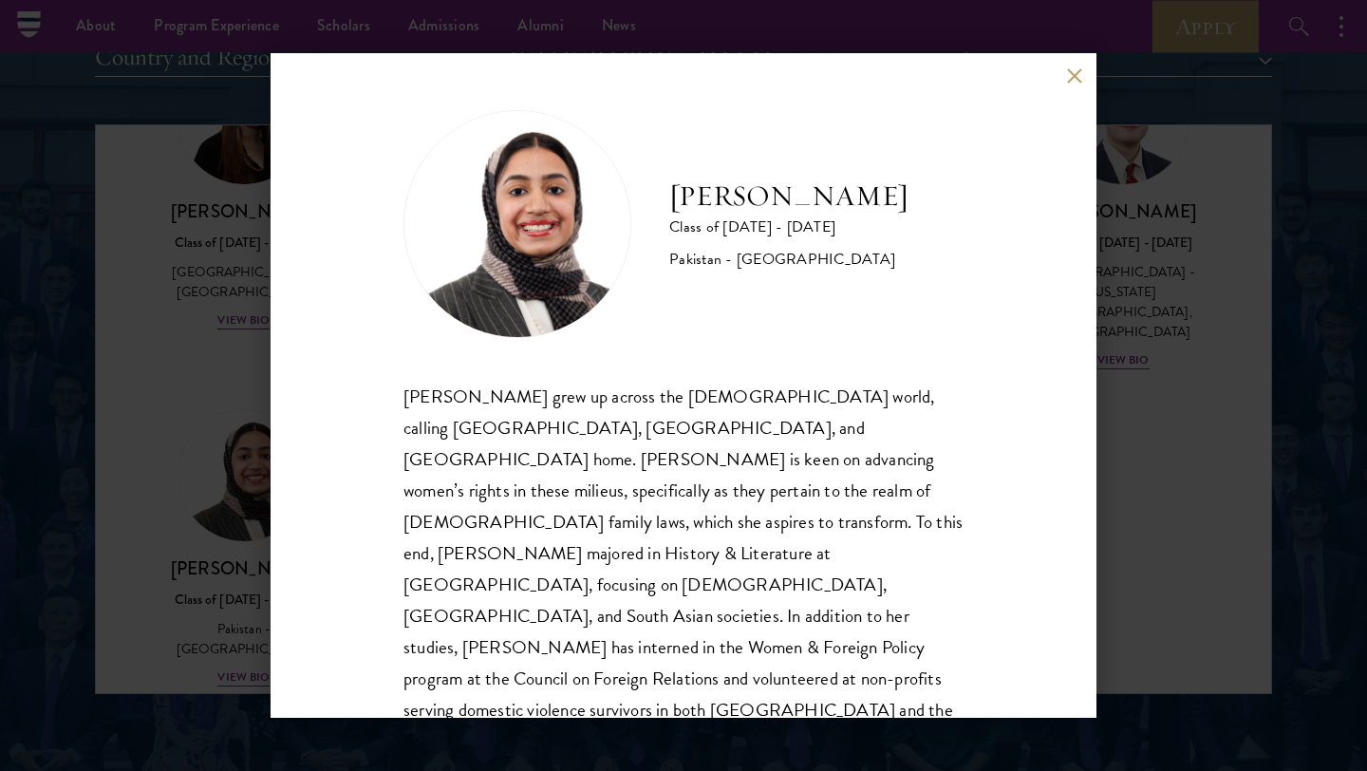
click at [1077, 84] on div "[PERSON_NAME] Class of [DATE] - [DATE] [GEOGRAPHIC_DATA] - [GEOGRAPHIC_DATA] [P…" at bounding box center [684, 385] width 826 height 665
click at [1069, 80] on button at bounding box center [1074, 75] width 16 height 16
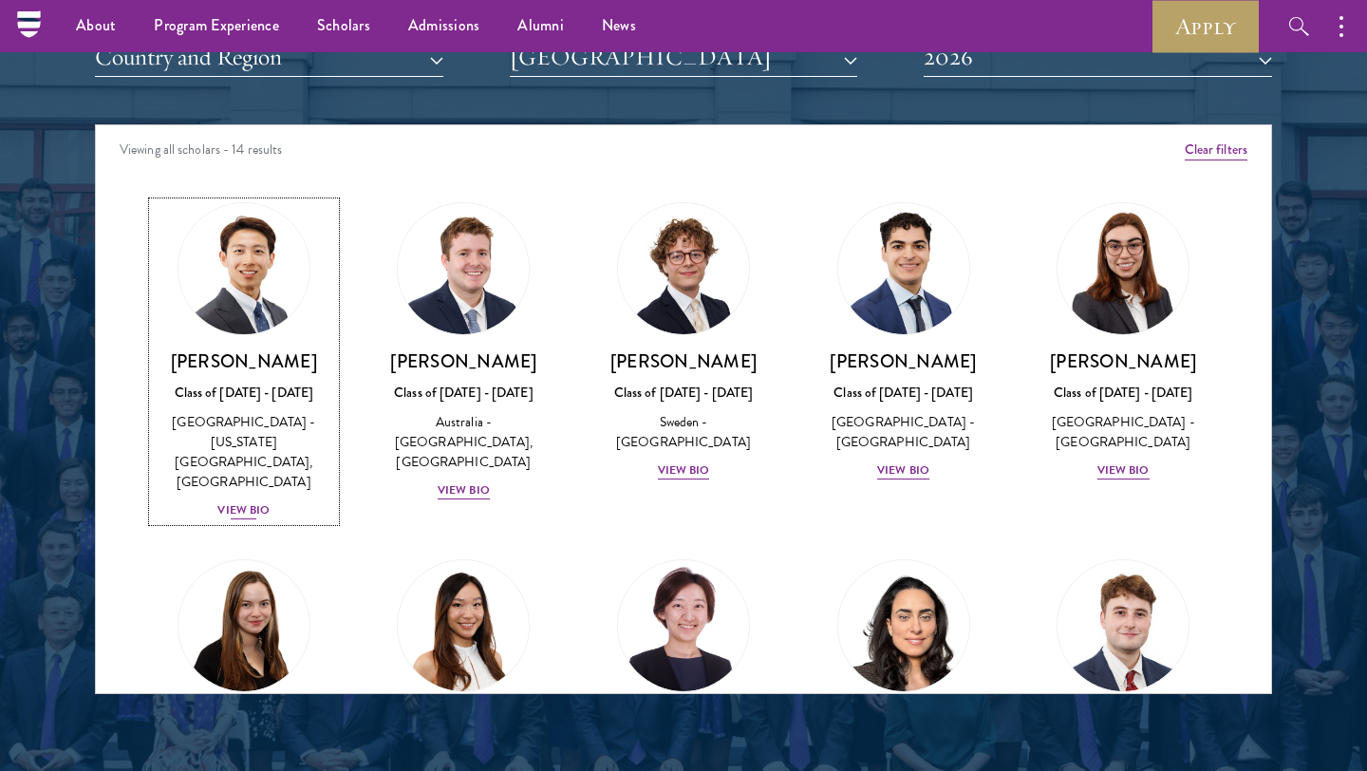
click at [251, 501] on div "View Bio" at bounding box center [243, 510] width 52 height 18
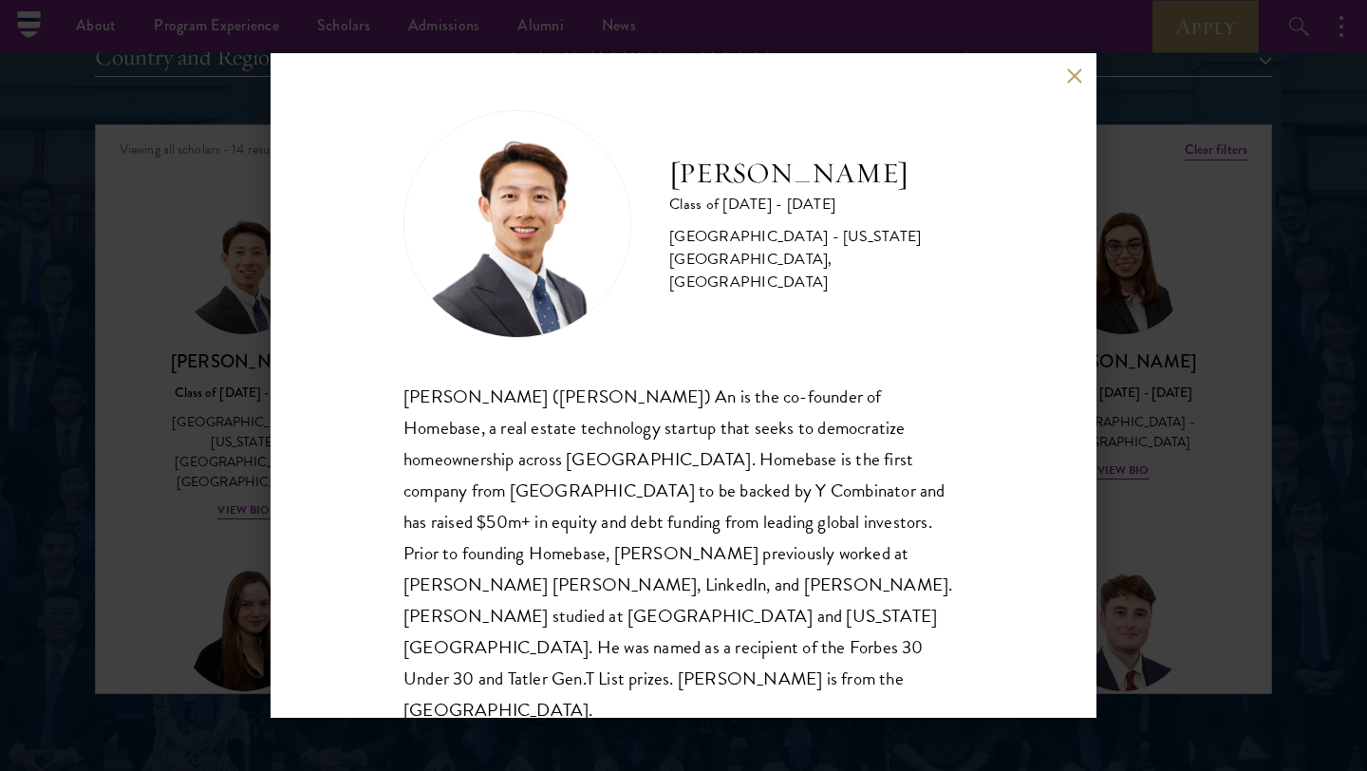
scroll to position [2, 0]
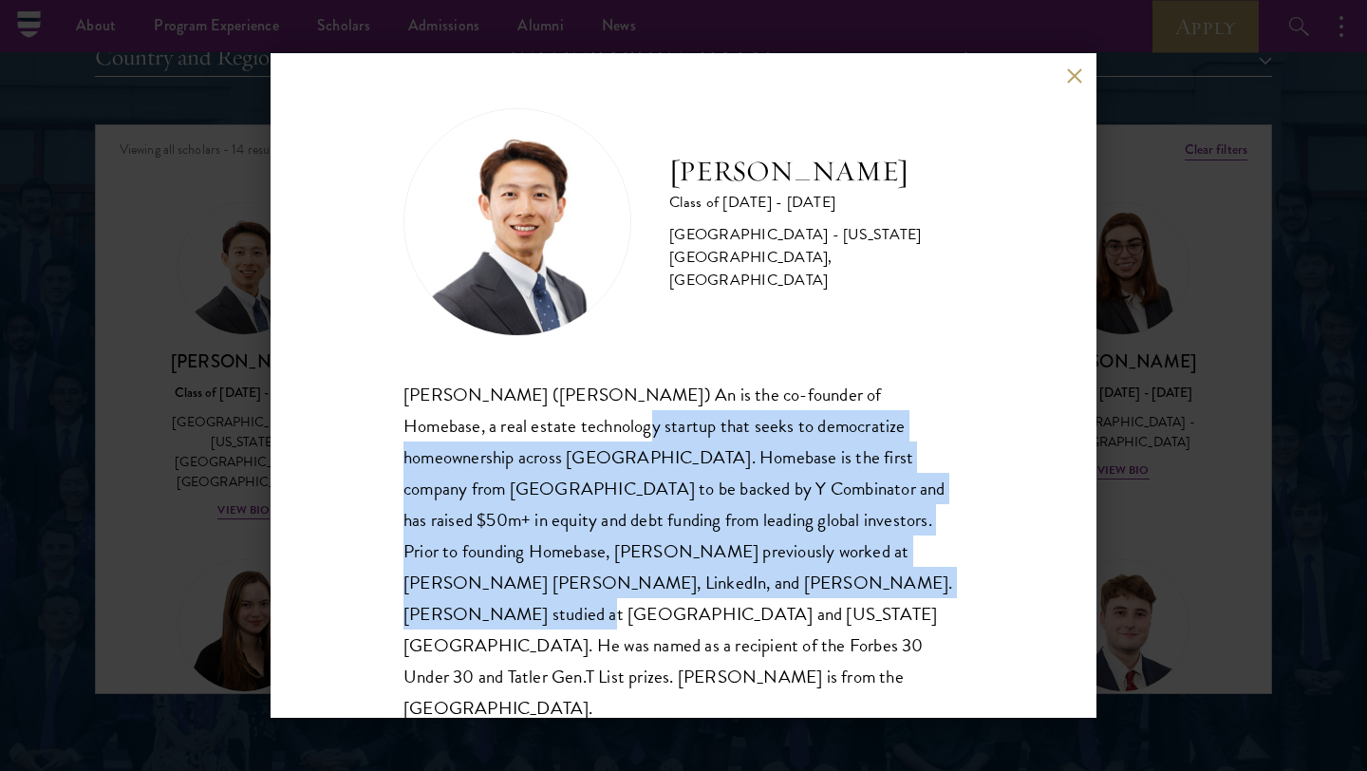
drag, startPoint x: 543, startPoint y: 416, endPoint x: 716, endPoint y: 575, distance: 235.1
click at [716, 575] on div "[PERSON_NAME] ([PERSON_NAME]) An is the co-founder of Homebase, a real estate t…" at bounding box center [683, 552] width 560 height 346
click at [804, 598] on div "[PERSON_NAME] ([PERSON_NAME]) An is the co-founder of Homebase, a real estate t…" at bounding box center [683, 552] width 560 height 346
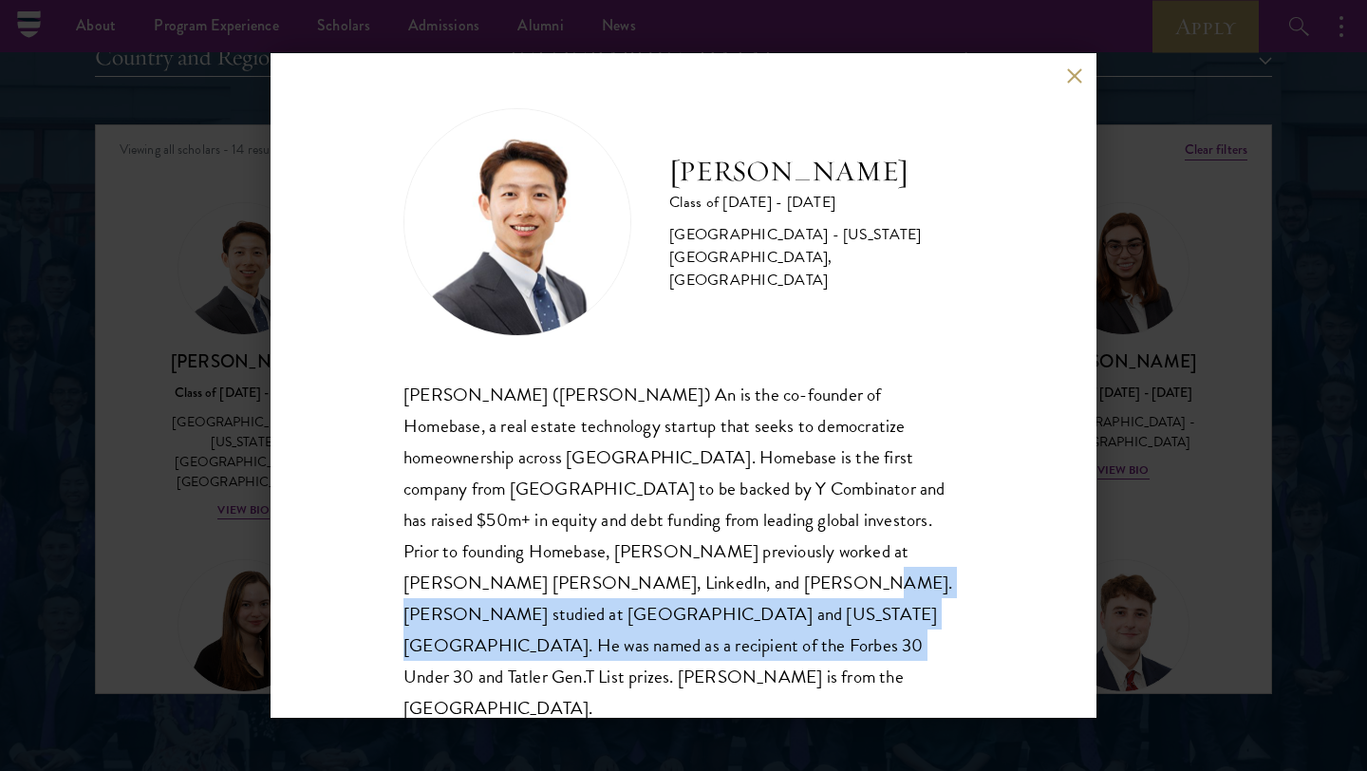
drag, startPoint x: 804, startPoint y: 598, endPoint x: 524, endPoint y: 579, distance: 280.7
click at [524, 579] on div "[PERSON_NAME] ([PERSON_NAME]) An is the co-founder of Homebase, a real estate t…" at bounding box center [683, 552] width 560 height 346
click at [603, 591] on div "[PERSON_NAME] ([PERSON_NAME]) An is the co-founder of Homebase, a real estate t…" at bounding box center [683, 552] width 560 height 346
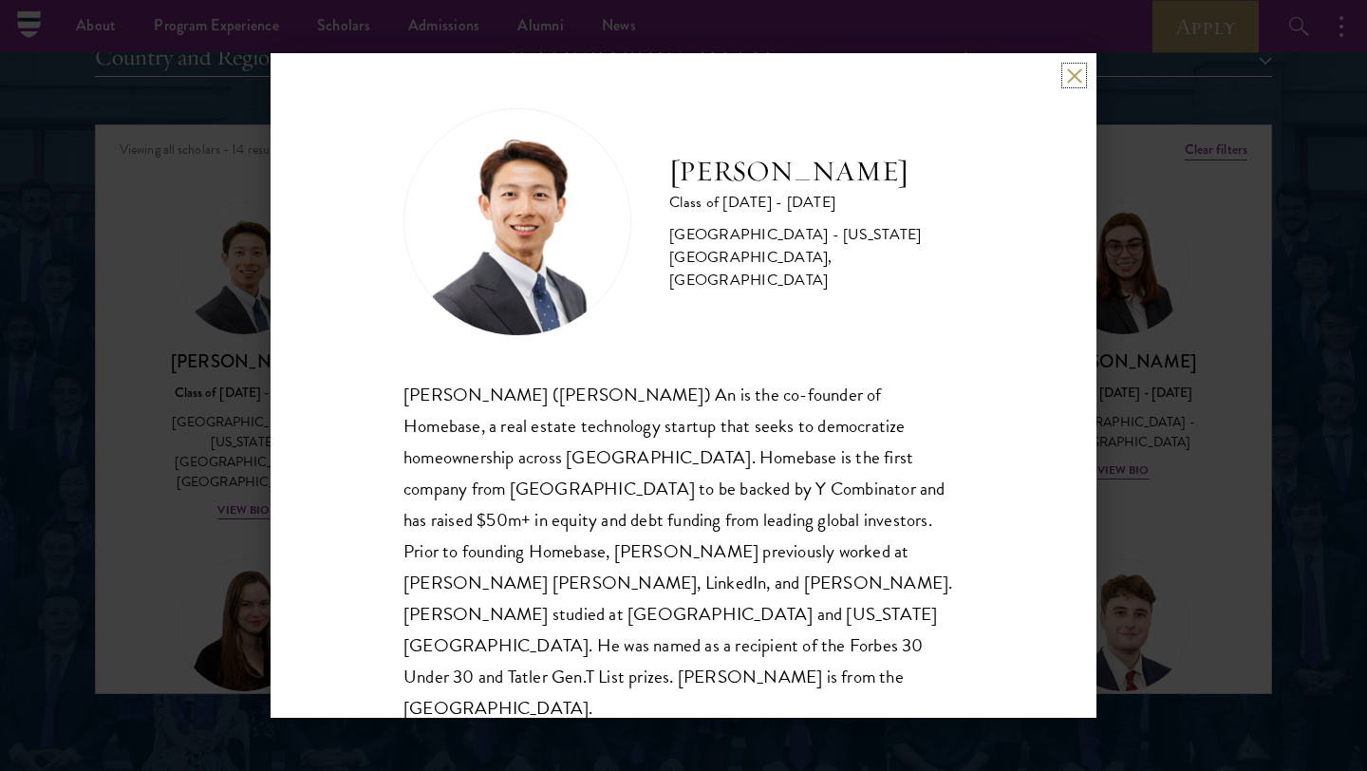
click at [1074, 76] on button at bounding box center [1074, 75] width 16 height 16
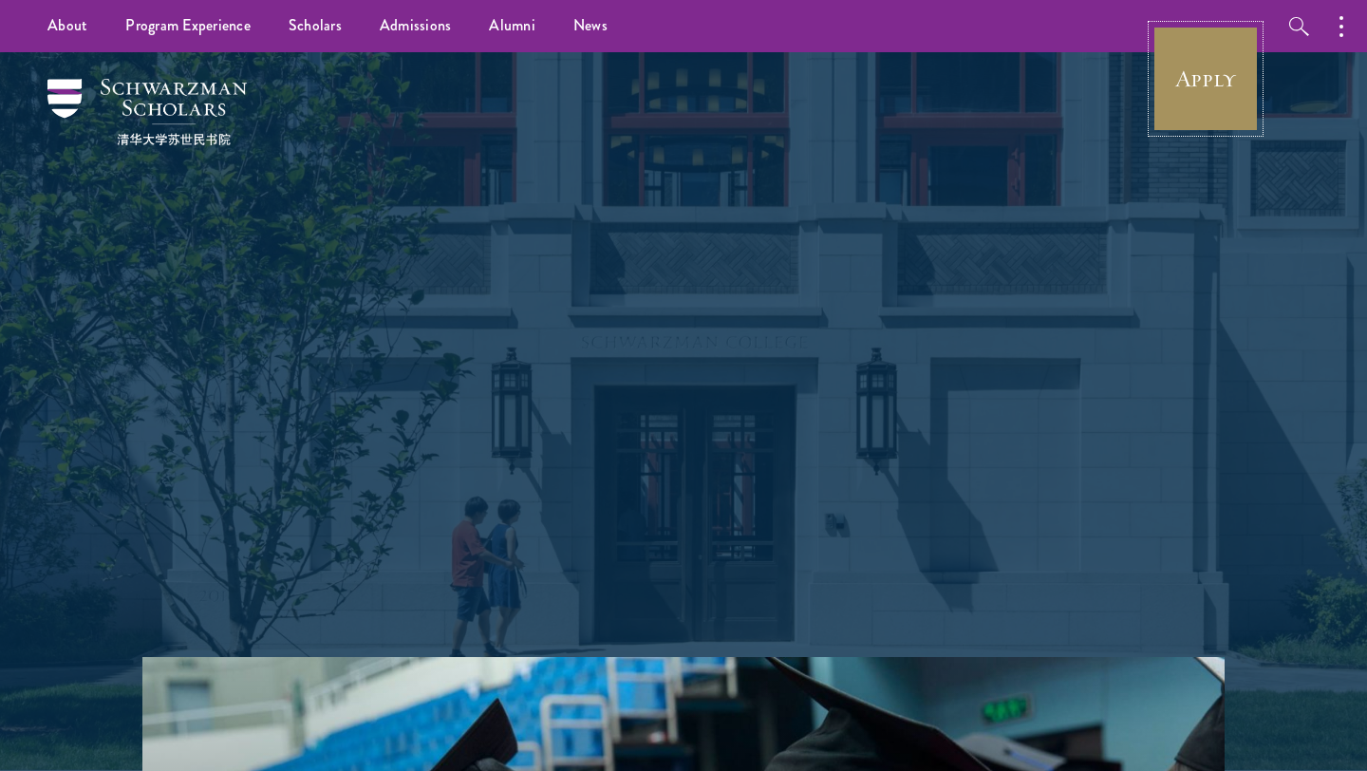
click at [1210, 122] on link "Apply" at bounding box center [1205, 79] width 106 height 106
